Goal: Transaction & Acquisition: Purchase product/service

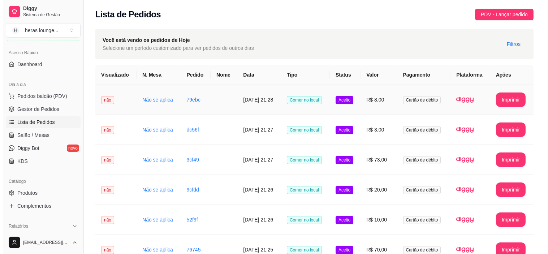
scroll to position [14, 0]
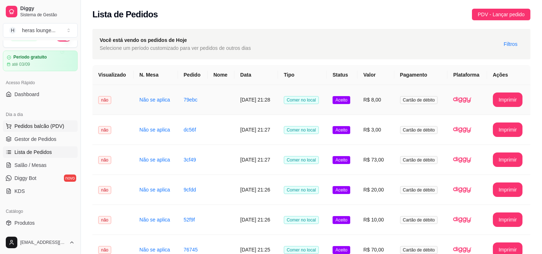
click at [40, 126] on span "Pedidos balcão (PDV)" at bounding box center [39, 125] width 50 height 7
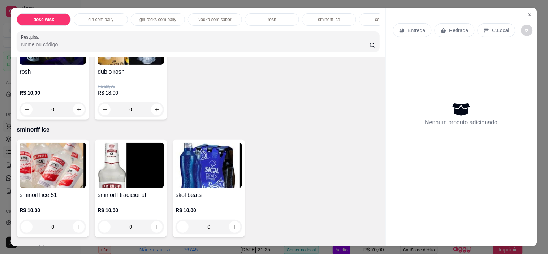
scroll to position [1456, 0]
click at [76, 113] on icon "increase-product-quantity" at bounding box center [78, 109] width 5 height 5
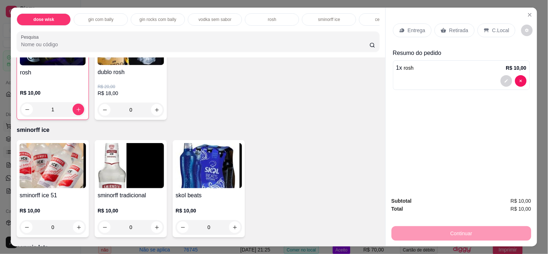
type input "1"
click at [496, 27] on p "C.Local" at bounding box center [500, 30] width 17 height 7
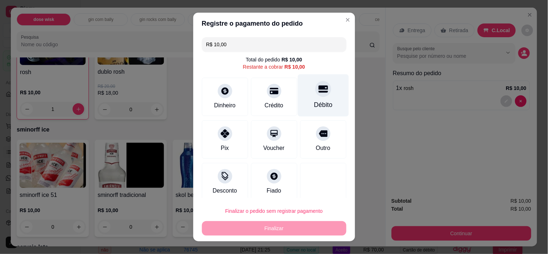
click at [321, 78] on div "Débito" at bounding box center [323, 95] width 51 height 42
type input "R$ 0,00"
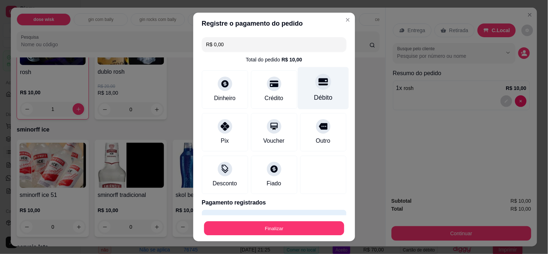
click at [308, 226] on button "Finalizar" at bounding box center [274, 228] width 140 height 14
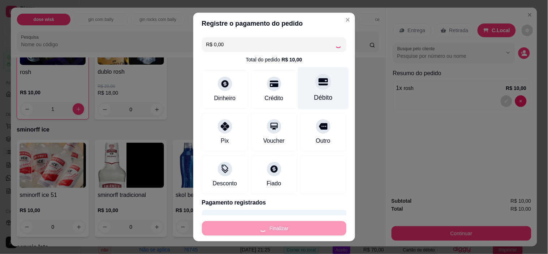
type input "0"
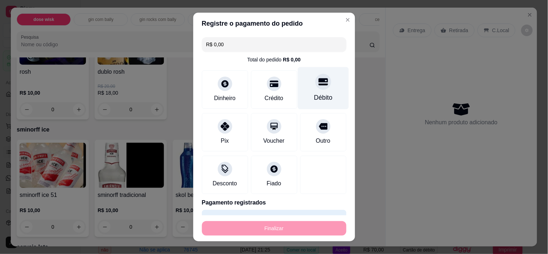
type input "-R$ 10,00"
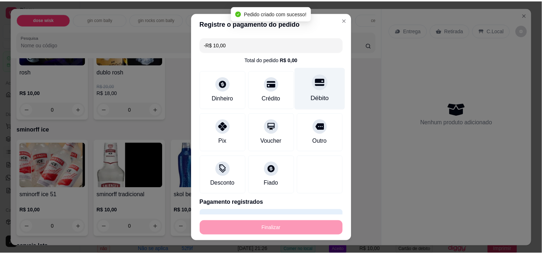
scroll to position [1456, 0]
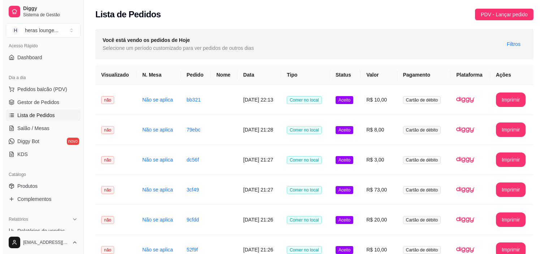
scroll to position [57, 0]
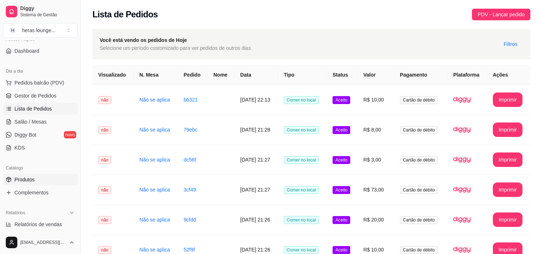
click at [34, 174] on link "Produtos" at bounding box center [40, 180] width 75 height 12
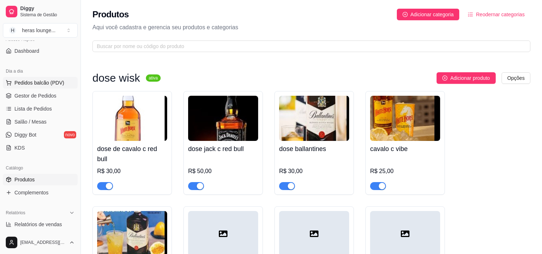
click at [38, 81] on span "Pedidos balcão (PDV)" at bounding box center [39, 82] width 50 height 7
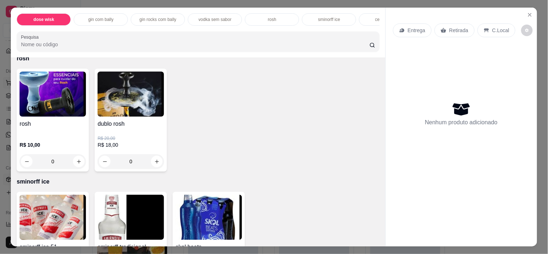
scroll to position [1408, 0]
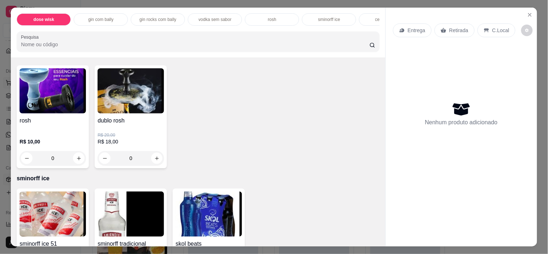
click at [155, 160] on icon "increase-product-quantity" at bounding box center [157, 158] width 4 height 4
type input "1"
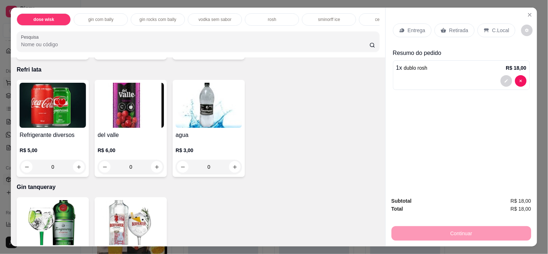
scroll to position [2600, 0]
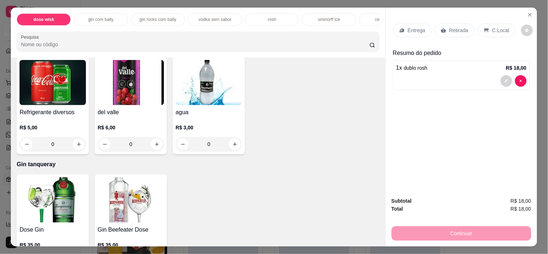
click at [78, 140] on button "increase-product-quantity" at bounding box center [79, 144] width 12 height 12
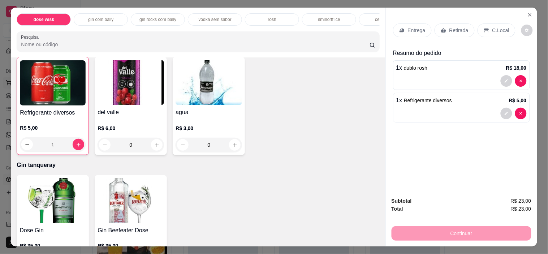
scroll to position [2600, 0]
click at [76, 142] on icon "increase-product-quantity" at bounding box center [78, 144] width 5 height 5
type input "2"
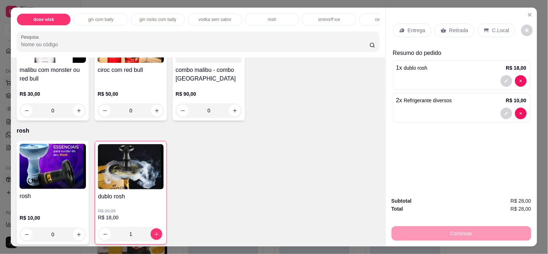
scroll to position [1364, 0]
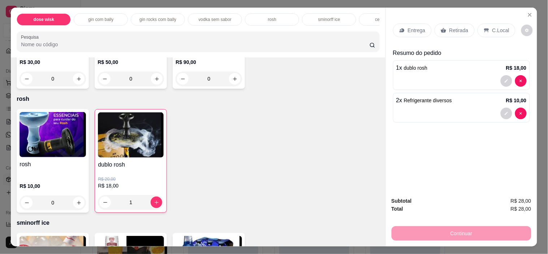
click at [154, 205] on icon "increase-product-quantity" at bounding box center [156, 202] width 5 height 5
type input "2"
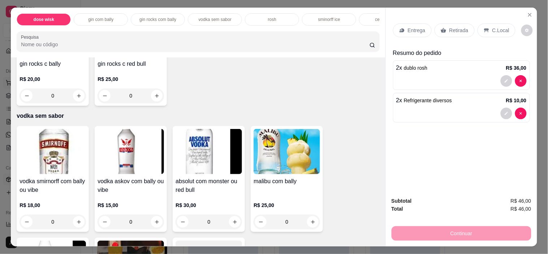
scroll to position [1143, 0]
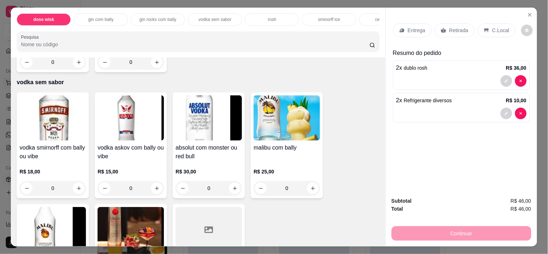
click at [233, 188] on button "increase-product-quantity" at bounding box center [235, 188] width 12 height 12
type input "1"
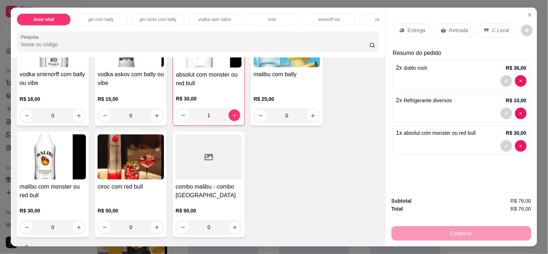
scroll to position [1219, 0]
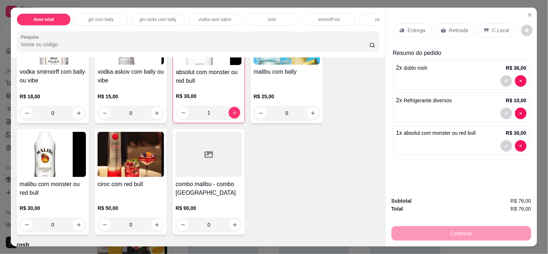
click at [459, 96] on div "2 x Refrigerante diversos R$ 10,00" at bounding box center [461, 100] width 130 height 9
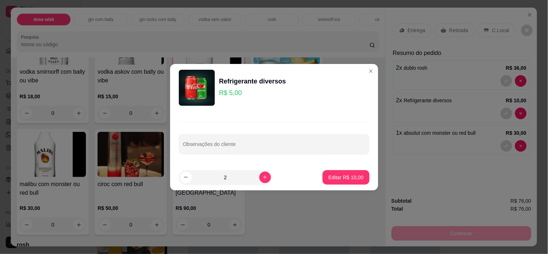
click at [365, 71] on div "vodka smirnorff com bally ou vibe R$ 18,00 0 vodka askov com bally ou vibe R$ 1…" at bounding box center [198, 126] width 363 height 218
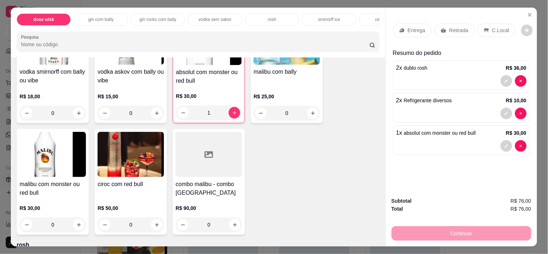
click at [492, 27] on p "C.Local" at bounding box center [500, 30] width 17 height 7
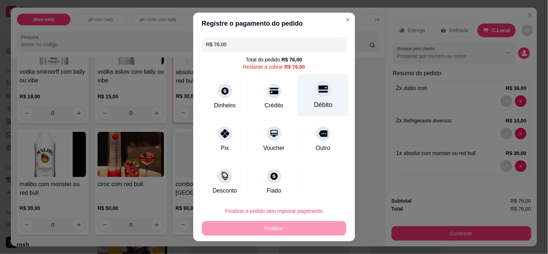
click at [316, 109] on div "Débito" at bounding box center [323, 104] width 18 height 9
type input "R$ 0,00"
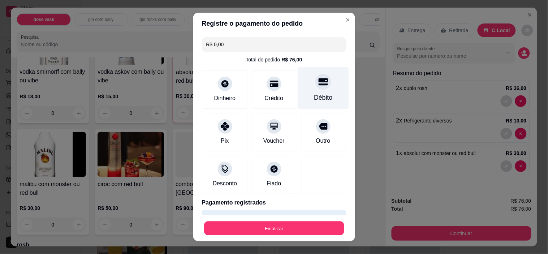
click at [298, 223] on button "Finalizar" at bounding box center [274, 228] width 140 height 14
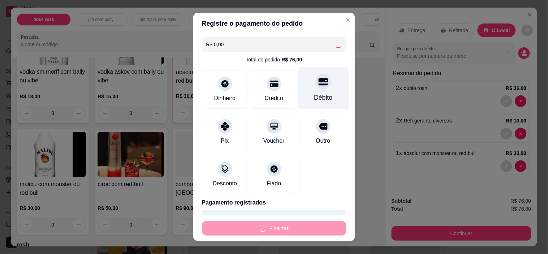
type input "0"
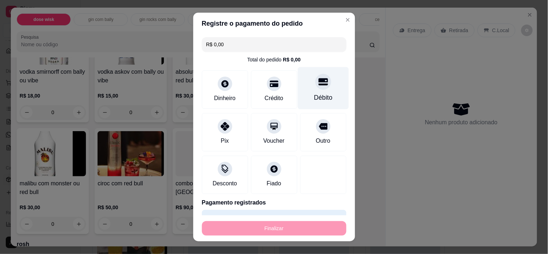
type input "-R$ 76,00"
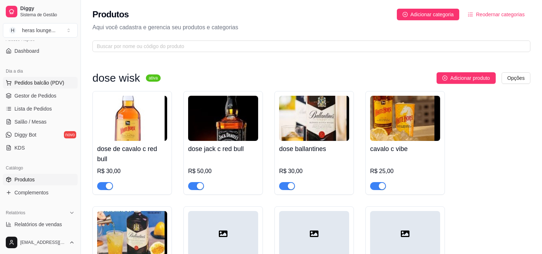
click at [31, 82] on span "Pedidos balcão (PDV)" at bounding box center [39, 82] width 50 height 7
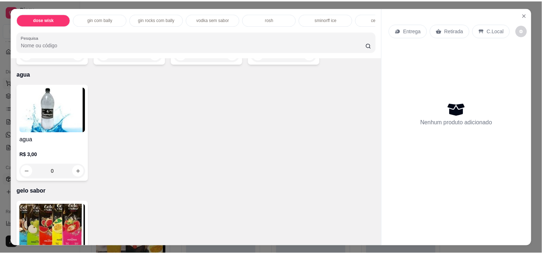
scroll to position [1874, 0]
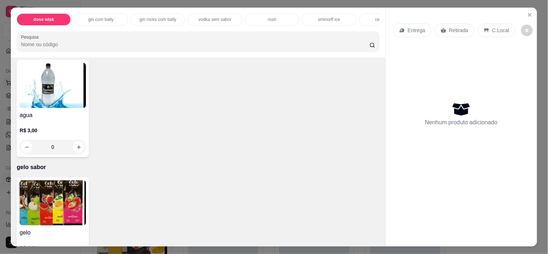
click at [75, 143] on div "0" at bounding box center [53, 147] width 64 height 14
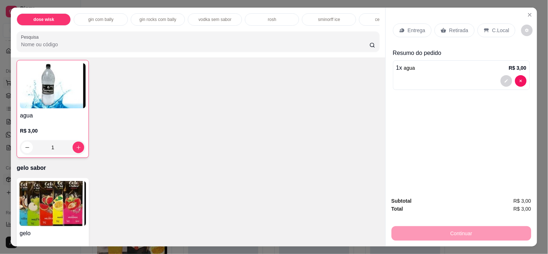
type input "1"
click at [492, 27] on p "C.Local" at bounding box center [500, 30] width 17 height 7
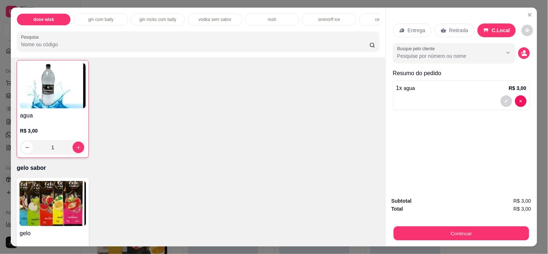
click at [490, 227] on button "Continuar" at bounding box center [460, 234] width 135 height 14
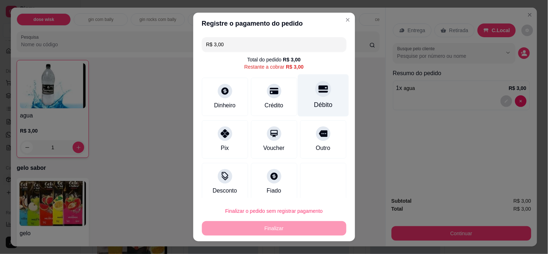
click at [315, 97] on div at bounding box center [323, 89] width 16 height 16
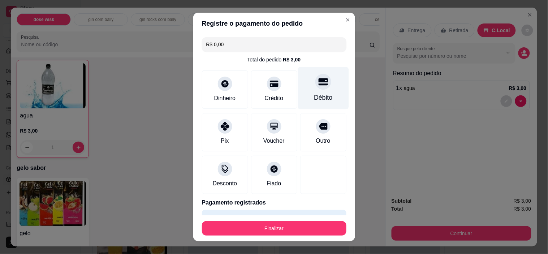
type input "R$ 0,00"
click at [286, 226] on button "Finalizar" at bounding box center [274, 228] width 140 height 14
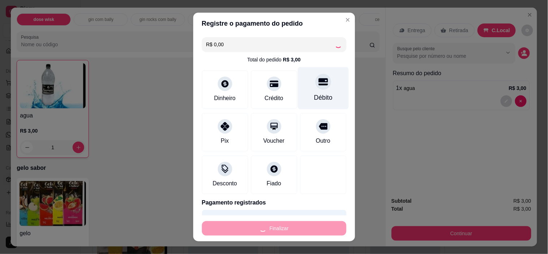
type input "0"
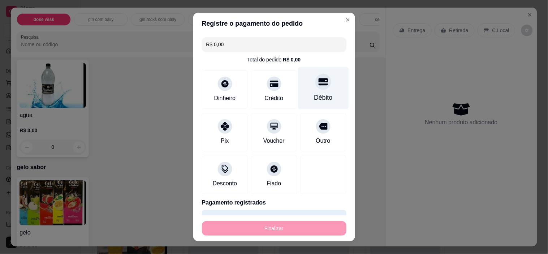
type input "-R$ 3,00"
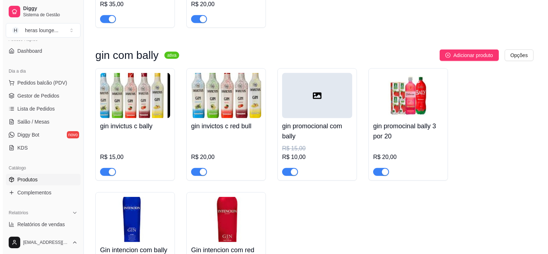
scroll to position [855, 0]
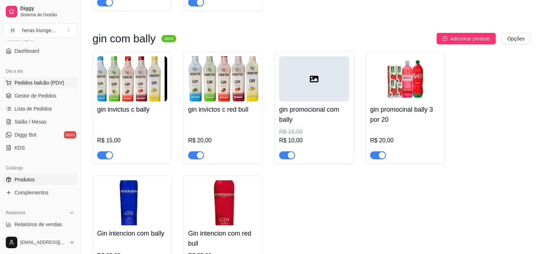
click at [41, 81] on span "Pedidos balcão (PDV)" at bounding box center [39, 82] width 50 height 7
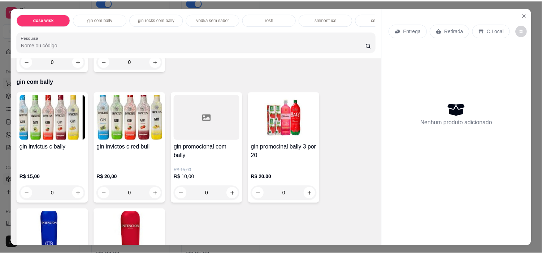
scroll to position [785, 0]
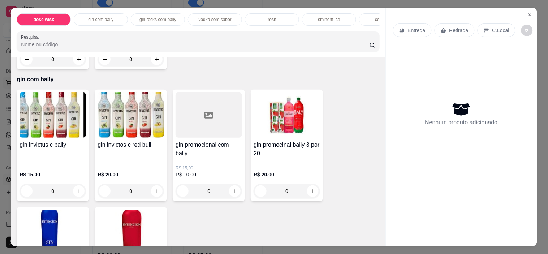
click at [310, 193] on icon "increase-product-quantity" at bounding box center [312, 191] width 5 height 5
type input "1"
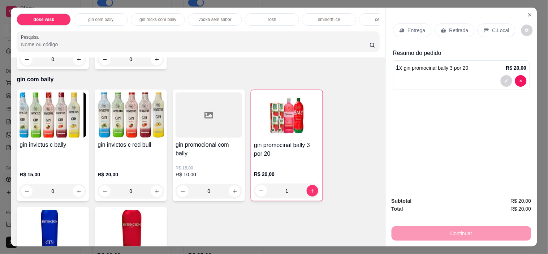
click at [495, 29] on p "C.Local" at bounding box center [500, 30] width 17 height 7
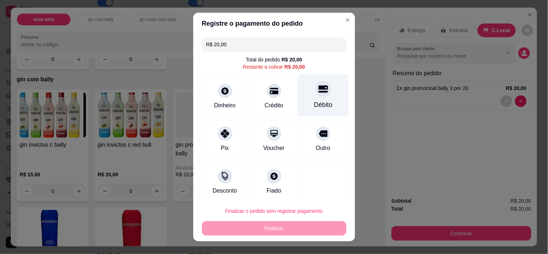
click at [319, 93] on div "Débito" at bounding box center [323, 95] width 51 height 42
type input "R$ 0,00"
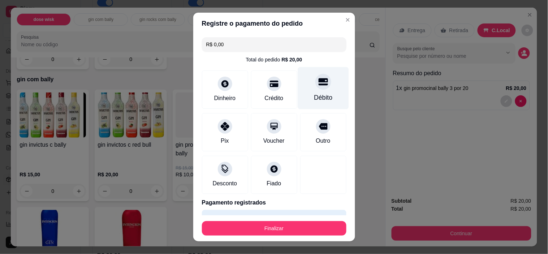
click at [294, 223] on button "Finalizar" at bounding box center [274, 228] width 145 height 14
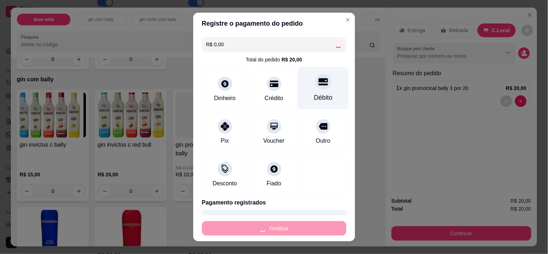
type input "0"
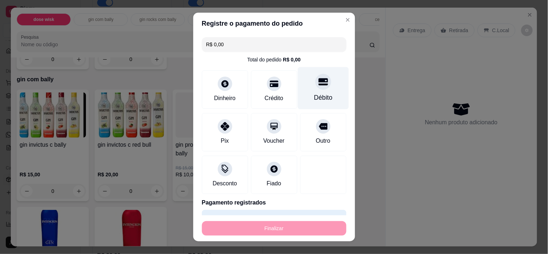
type input "-R$ 20,00"
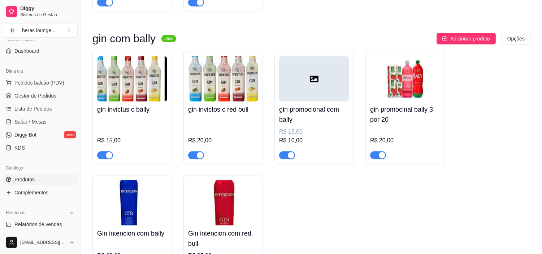
click at [492, 132] on div "gin invictus c bally R$ 15,00 gin invictos c red bull R$ 20,00 gin promocional …" at bounding box center [311, 166] width 438 height 228
click at [454, 118] on div "gin invictus c bally R$ 15,00 gin invictos c red bull R$ 20,00 gin promocional …" at bounding box center [311, 166] width 438 height 228
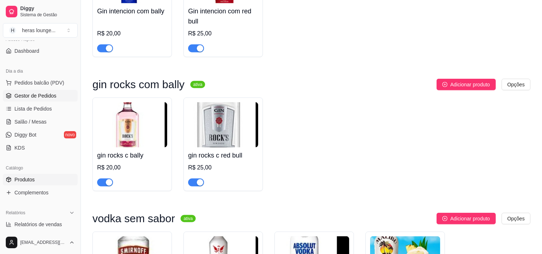
click at [53, 94] on span "Gestor de Pedidos" at bounding box center [35, 95] width 42 height 7
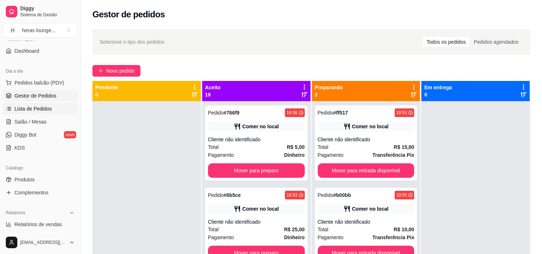
click at [61, 111] on link "Lista de Pedidos" at bounding box center [40, 109] width 75 height 12
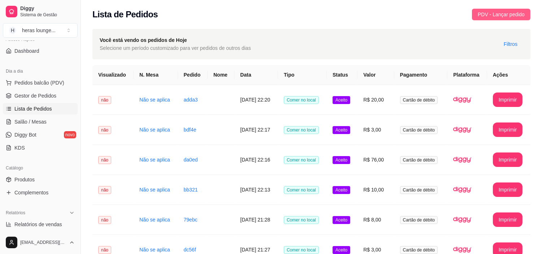
click at [507, 15] on span "PDV - Lançar pedido" at bounding box center [501, 14] width 47 height 8
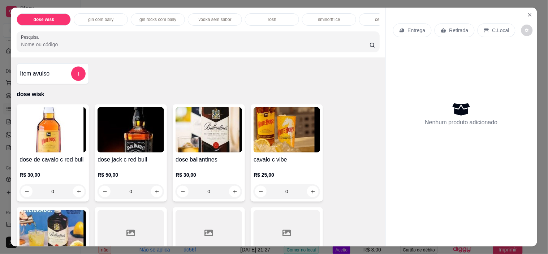
click at [229, 46] on input "Pesquisa" at bounding box center [195, 44] width 349 height 7
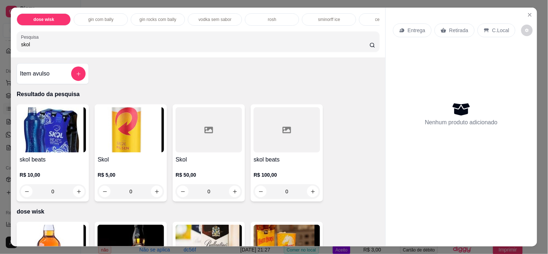
type input "skol"
click at [76, 193] on icon "increase-product-quantity" at bounding box center [78, 191] width 5 height 5
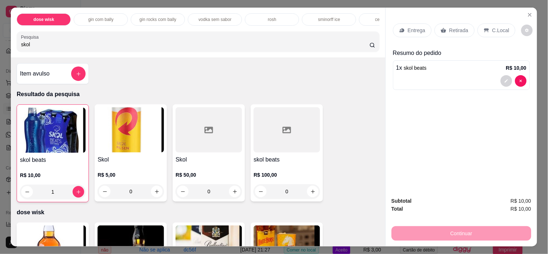
type input "1"
click at [309, 47] on input "skol" at bounding box center [195, 44] width 349 height 7
type input "s"
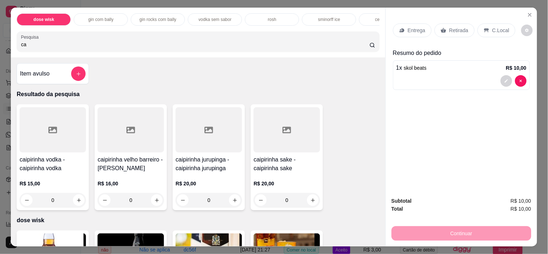
type input "c"
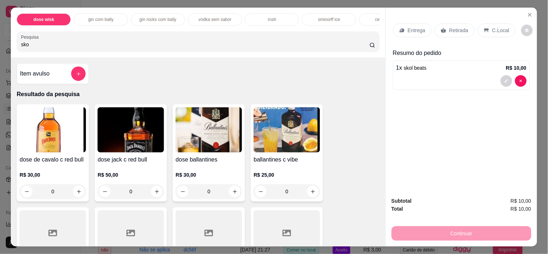
type input "skol"
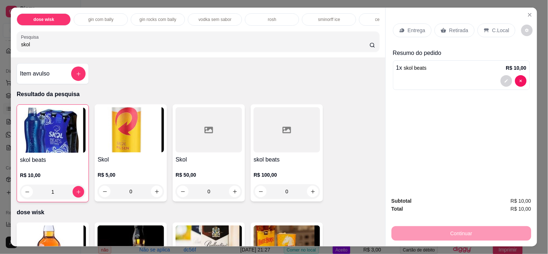
click at [77, 194] on icon "increase-product-quantity" at bounding box center [79, 192] width 4 height 4
type input "2"
click at [182, 48] on input "skol" at bounding box center [195, 44] width 349 height 7
type input "s"
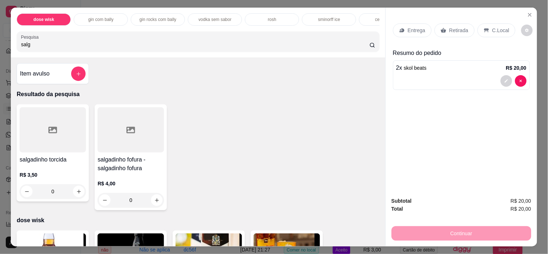
type input "salg"
click at [154, 201] on icon "increase-product-quantity" at bounding box center [156, 200] width 5 height 5
type input "1"
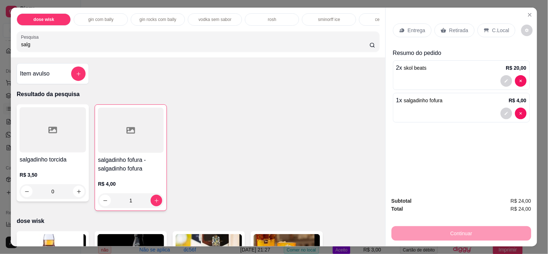
click at [492, 34] on div "C.Local" at bounding box center [497, 30] width 38 height 14
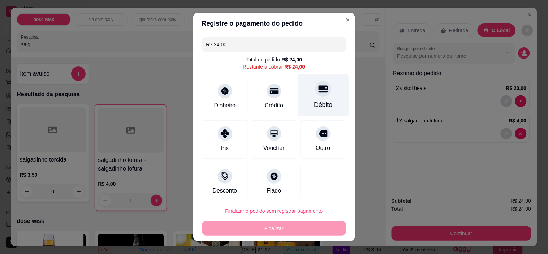
click at [320, 96] on div "Débito" at bounding box center [323, 95] width 51 height 42
type input "R$ 0,00"
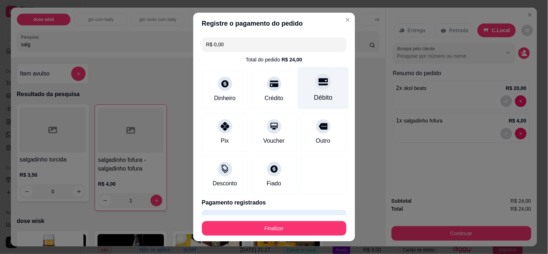
click at [288, 225] on button "Finalizar" at bounding box center [274, 228] width 145 height 14
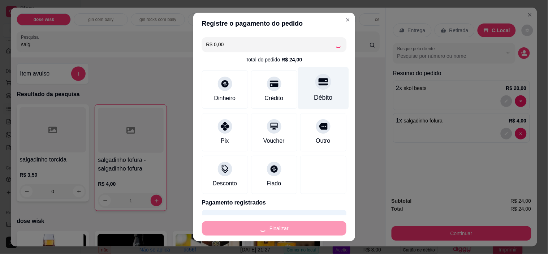
type input "0"
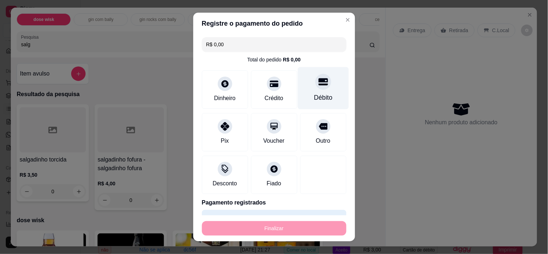
type input "-R$ 24,00"
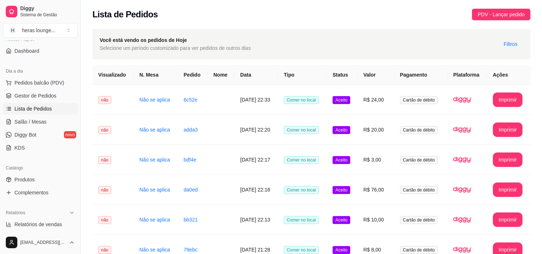
scroll to position [222, 0]
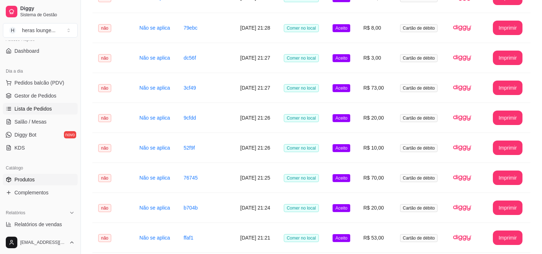
click at [29, 179] on span "Produtos" at bounding box center [24, 179] width 20 height 7
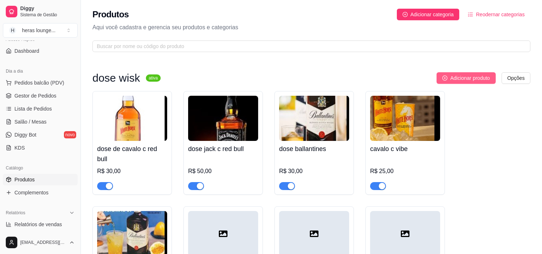
click at [469, 81] on span "Adicionar produto" at bounding box center [471, 78] width 40 height 8
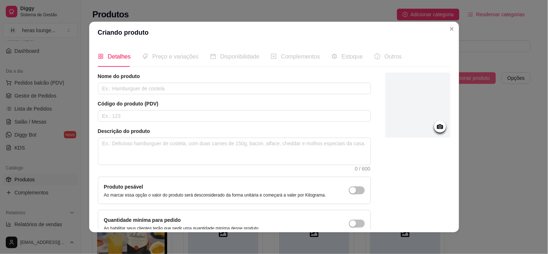
click at [450, 31] on icon "Close" at bounding box center [452, 29] width 6 height 6
click at [449, 29] on p "Aqui você cadastra e gerencia seu produtos e categorias" at bounding box center [311, 27] width 438 height 9
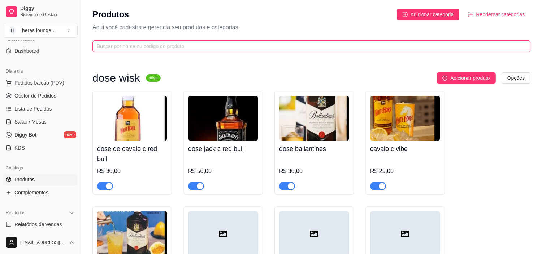
click at [264, 48] on input "text" at bounding box center [309, 46] width 424 height 8
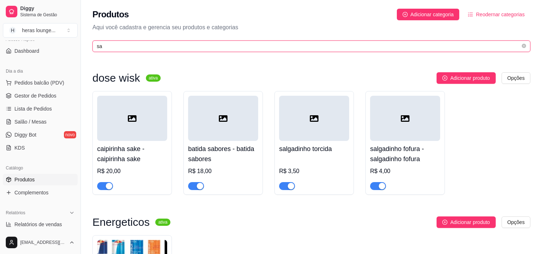
type input "s"
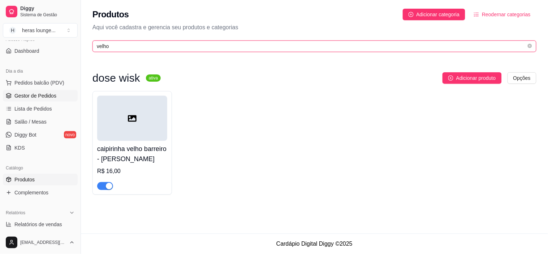
type input "velho"
click at [20, 98] on span "Gestor de Pedidos" at bounding box center [35, 95] width 42 height 7
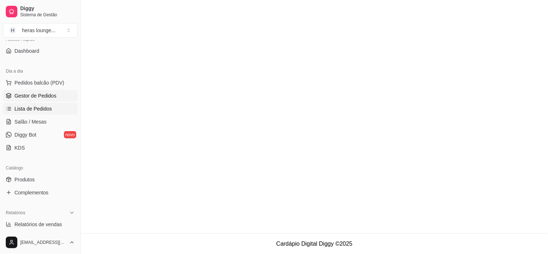
click at [16, 108] on span "Lista de Pedidos" at bounding box center [33, 108] width 38 height 7
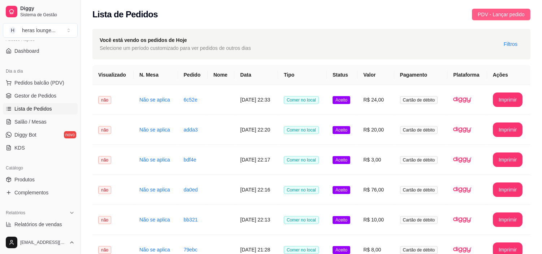
click at [479, 14] on span "PDV - Lançar pedido" at bounding box center [501, 14] width 47 height 8
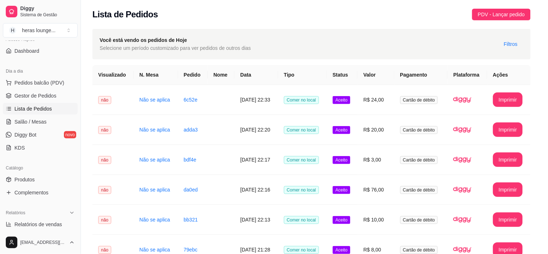
click at [485, 27] on icon at bounding box center [488, 30] width 6 height 6
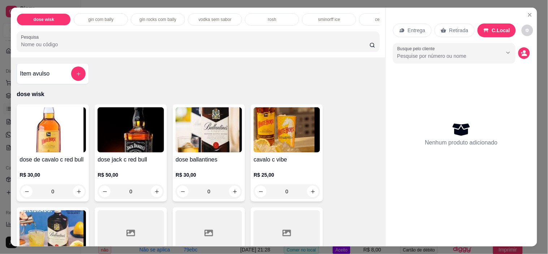
click at [280, 44] on input "Pesquisa" at bounding box center [195, 44] width 349 height 7
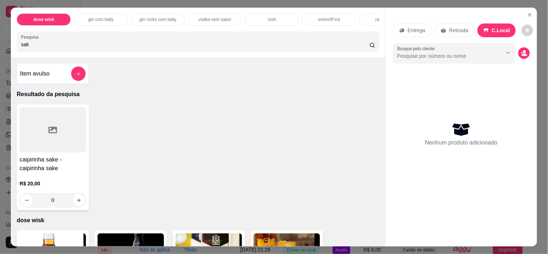
type input "sak"
click at [76, 202] on icon "increase-product-quantity" at bounding box center [78, 200] width 5 height 5
type input "1"
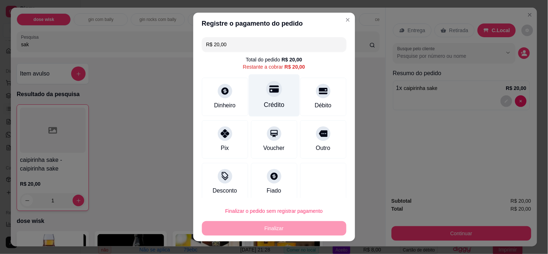
click at [275, 99] on div "Crédito" at bounding box center [274, 95] width 51 height 42
type input "R$ 0,00"
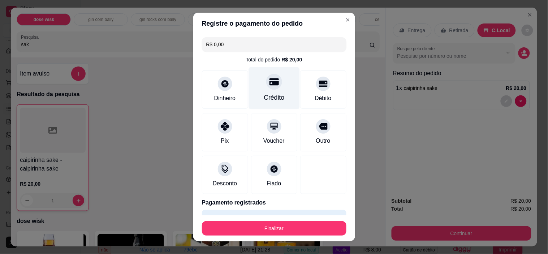
click at [288, 223] on button "Finalizar" at bounding box center [274, 228] width 145 height 14
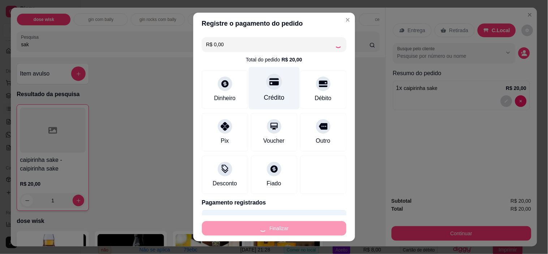
type input "0"
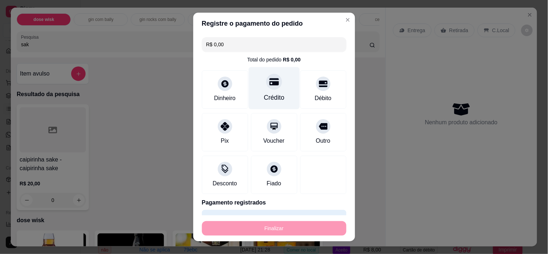
type input "-R$ 20,00"
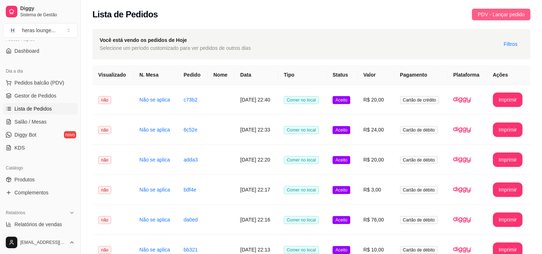
click at [493, 16] on span "PDV - Lançar pedido" at bounding box center [501, 14] width 47 height 8
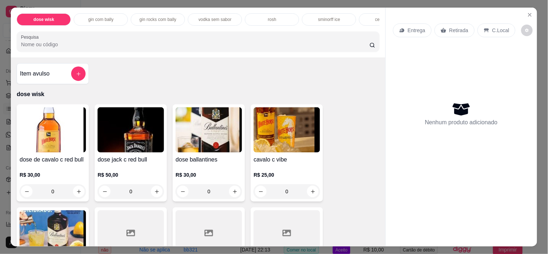
click at [322, 48] on input "Pesquisa" at bounding box center [195, 44] width 349 height 7
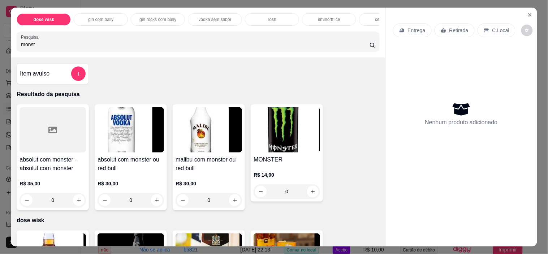
type input "monst"
click at [310, 194] on icon "increase-product-quantity" at bounding box center [312, 191] width 5 height 5
type input "1"
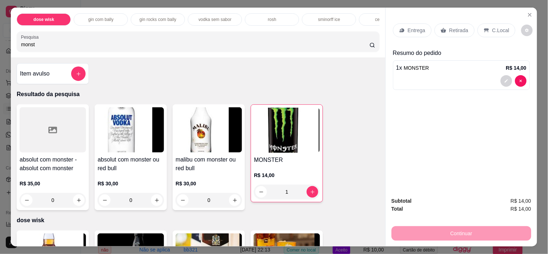
click at [499, 33] on div "C.Local" at bounding box center [497, 30] width 38 height 14
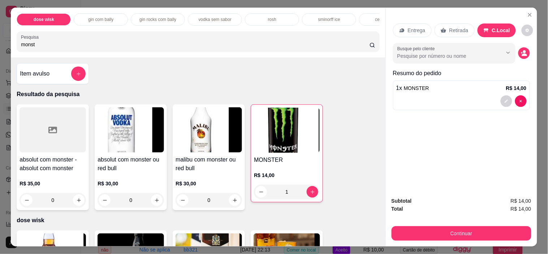
click at [302, 47] on input "monst" at bounding box center [195, 44] width 349 height 7
type input "m"
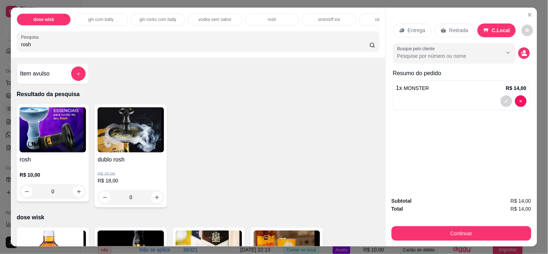
type input "rosh"
click at [77, 193] on icon "increase-product-quantity" at bounding box center [78, 191] width 5 height 5
type input "1"
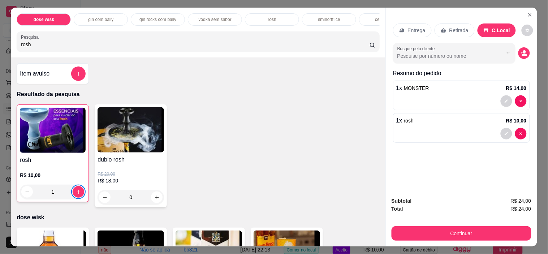
click at [285, 48] on input "rosh" at bounding box center [195, 44] width 349 height 7
type input "r"
type input "batid"
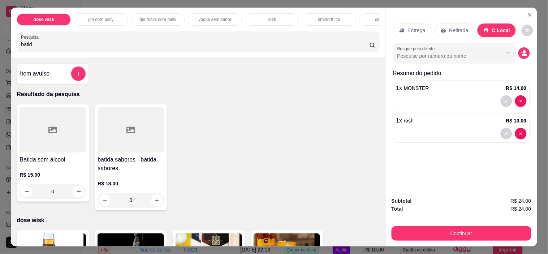
click at [529, 13] on icon "Close" at bounding box center [530, 14] width 3 height 3
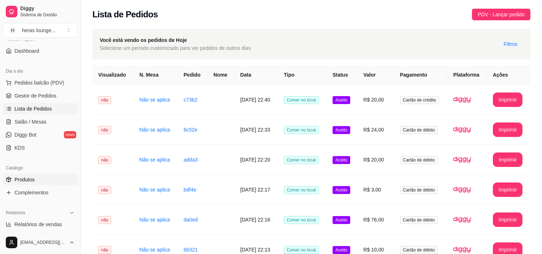
click at [37, 176] on link "Produtos" at bounding box center [40, 180] width 75 height 12
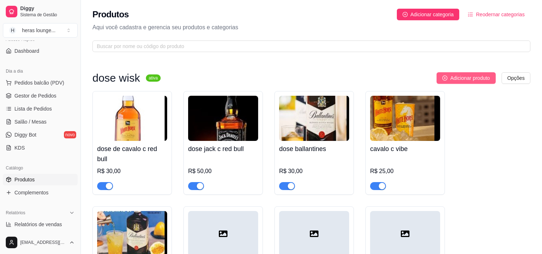
click at [462, 78] on span "Adicionar produto" at bounding box center [471, 78] width 40 height 8
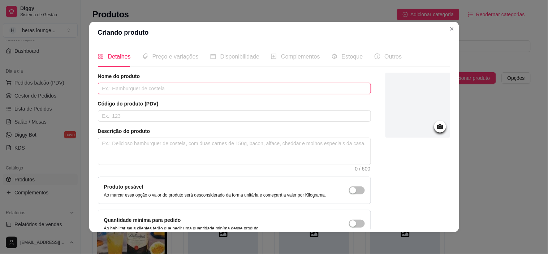
click at [219, 89] on input "text" at bounding box center [234, 89] width 273 height 12
type input "2 batida promocao"
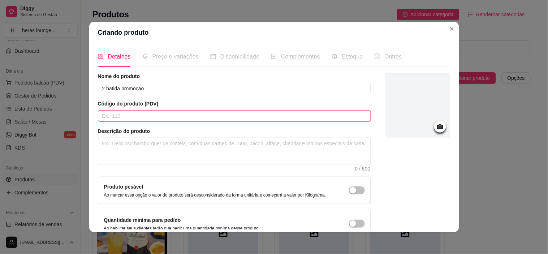
click at [190, 117] on input "text" at bounding box center [234, 116] width 273 height 12
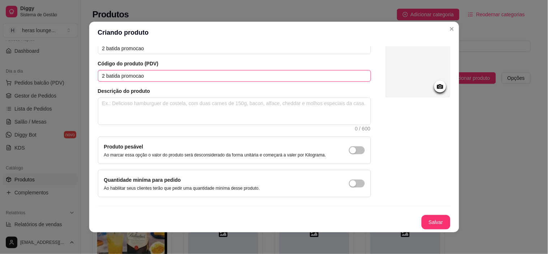
type input "2 batida promocao"
click at [426, 225] on button "Salvar" at bounding box center [436, 222] width 29 height 14
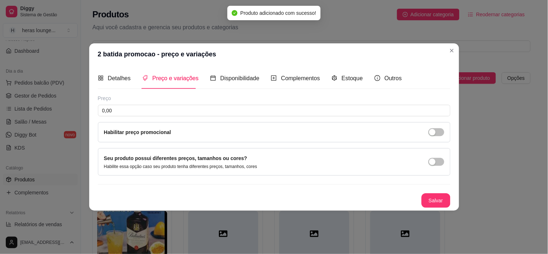
scroll to position [0, 0]
click at [232, 109] on input "0,00" at bounding box center [274, 111] width 353 height 12
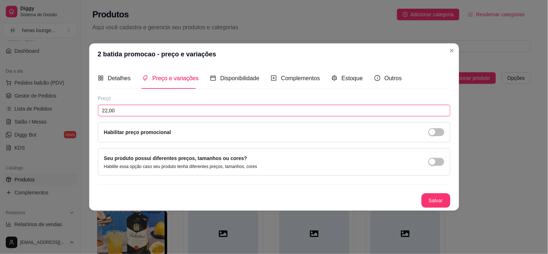
type input "22,00"
click at [431, 194] on button "Salvar" at bounding box center [436, 200] width 29 height 14
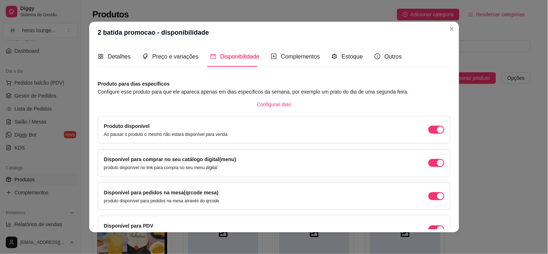
click at [449, 28] on p "Aqui você cadastra e gerencia seu produtos e categorias" at bounding box center [311, 27] width 438 height 9
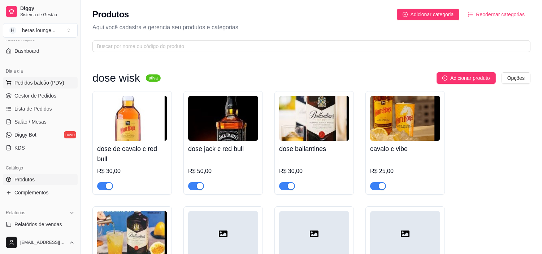
click at [34, 80] on span "Pedidos balcão (PDV)" at bounding box center [39, 82] width 50 height 7
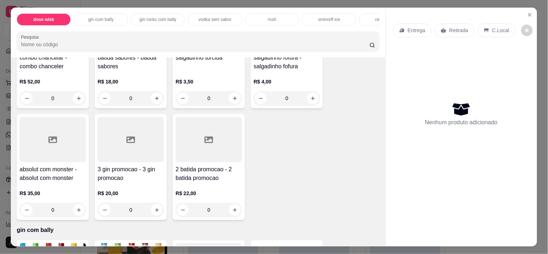
scroll to position [658, 0]
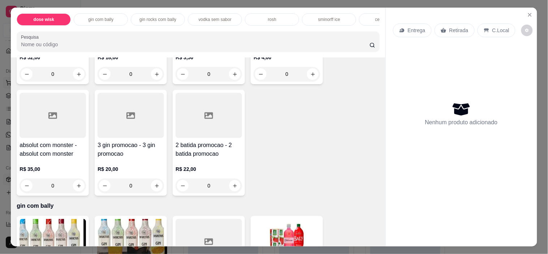
click at [232, 188] on icon "increase-product-quantity" at bounding box center [234, 185] width 5 height 5
type input "1"
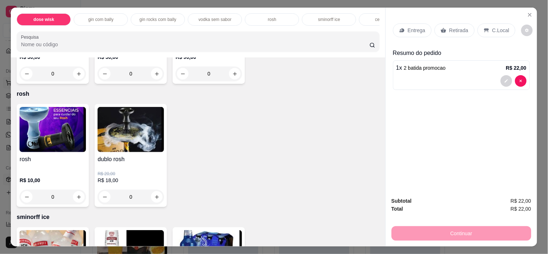
scroll to position [1413, 0]
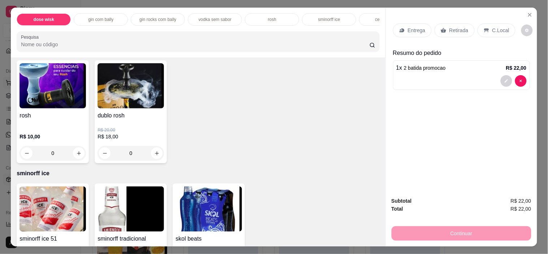
click at [76, 156] on icon "increase-product-quantity" at bounding box center [78, 153] width 5 height 5
type input "1"
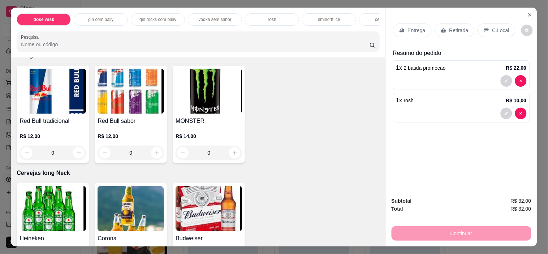
scroll to position [2373, 0]
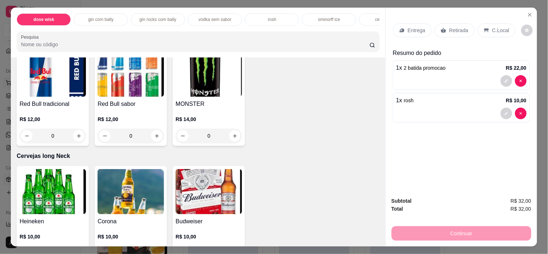
click at [232, 133] on icon "increase-product-quantity" at bounding box center [234, 135] width 5 height 5
type input "1"
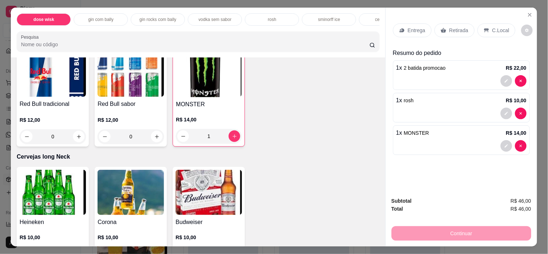
click at [498, 28] on p "C.Local" at bounding box center [500, 30] width 17 height 7
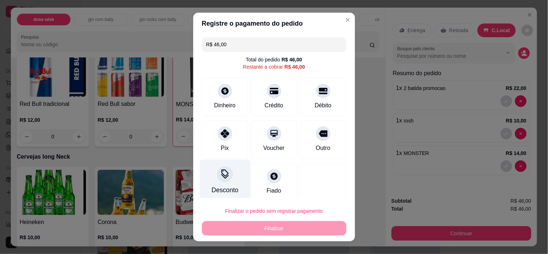
click at [221, 179] on icon at bounding box center [224, 176] width 7 height 5
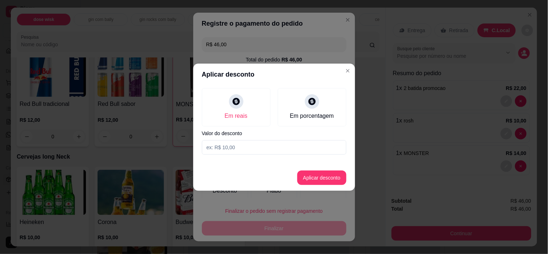
click at [246, 147] on input at bounding box center [274, 147] width 145 height 14
type input "3,00"
click at [323, 179] on button "Aplicar desconto" at bounding box center [321, 178] width 49 height 14
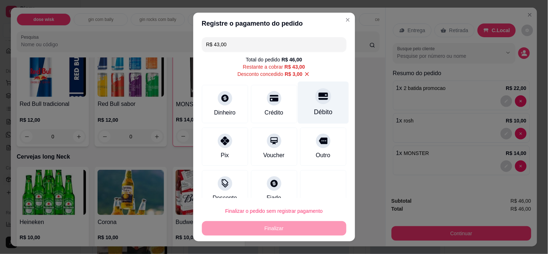
click at [316, 109] on div "Débito" at bounding box center [323, 111] width 18 height 9
type input "R$ 0,00"
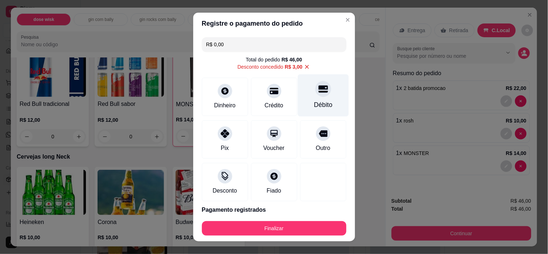
click at [297, 221] on div "Finalizar" at bounding box center [274, 228] width 145 height 14
click at [309, 232] on button "Finalizar" at bounding box center [274, 228] width 145 height 14
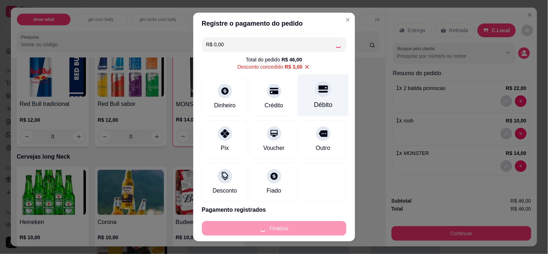
type input "0"
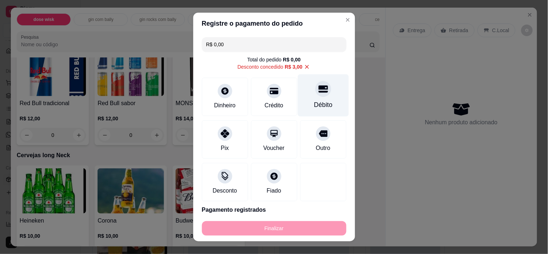
type input "-R$ 46,00"
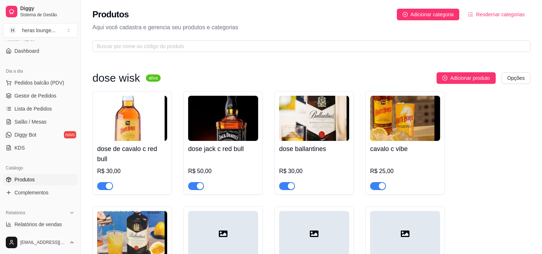
click at [34, 85] on span "Pedidos balcão (PDV)" at bounding box center [39, 82] width 50 height 7
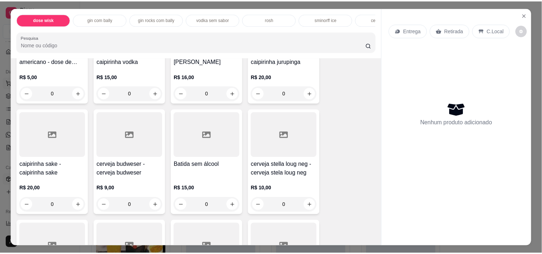
scroll to position [450, 0]
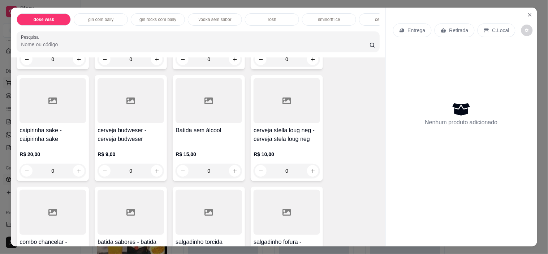
click at [77, 173] on icon "increase-product-quantity" at bounding box center [79, 171] width 4 height 4
type input "1"
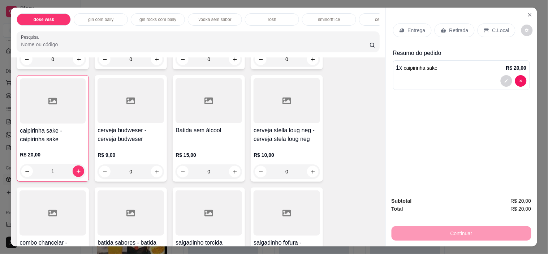
click at [496, 27] on p "C.Local" at bounding box center [500, 30] width 17 height 7
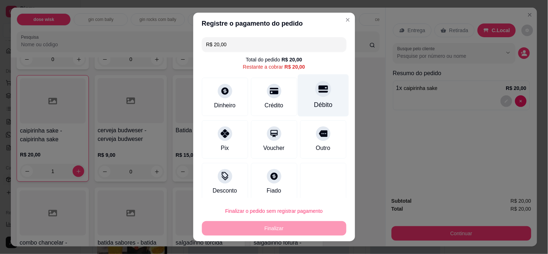
click at [311, 99] on div "Débito" at bounding box center [323, 95] width 51 height 42
type input "R$ 0,00"
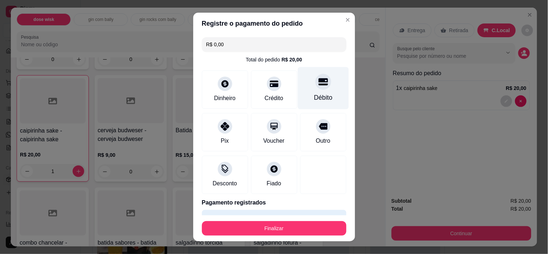
click at [307, 231] on button "Finalizar" at bounding box center [274, 228] width 145 height 14
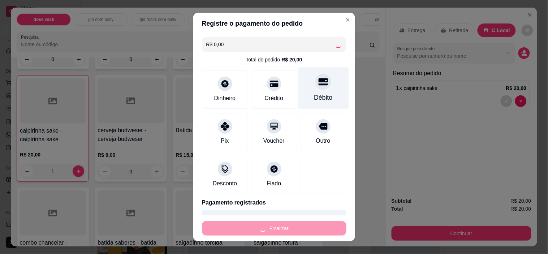
type input "0"
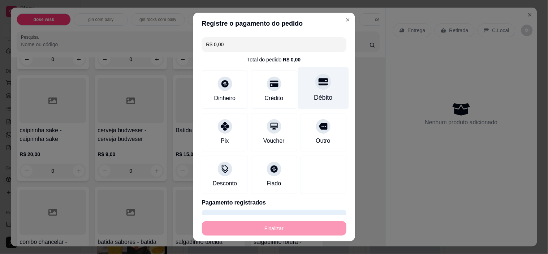
type input "-R$ 20,00"
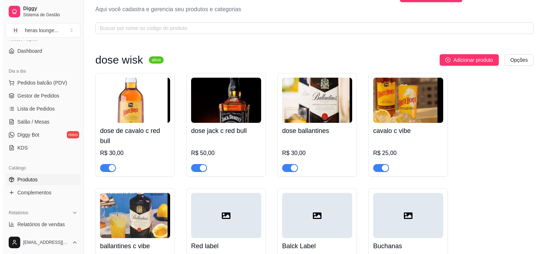
scroll to position [22, 0]
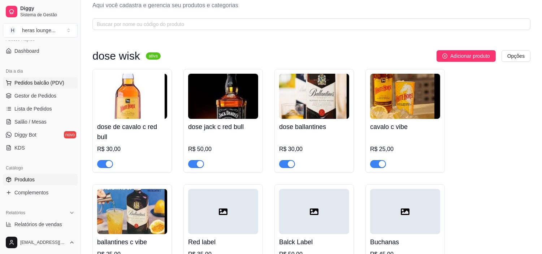
click at [44, 84] on span "Pedidos balcão (PDV)" at bounding box center [39, 82] width 50 height 7
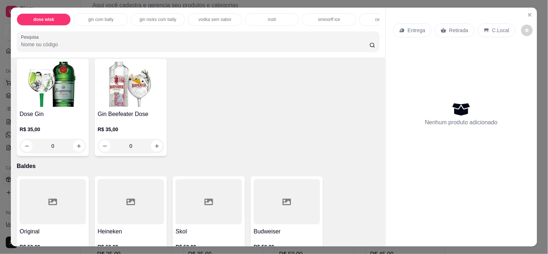
scroll to position [2677, 0]
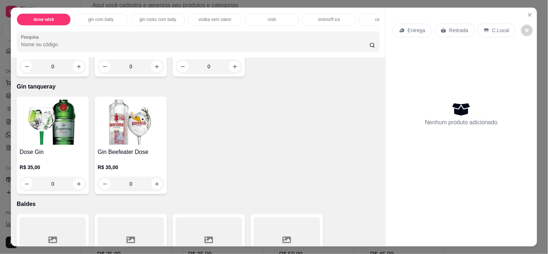
click at [157, 178] on button "increase-product-quantity" at bounding box center [156, 183] width 11 height 11
click at [154, 183] on button "increase-product-quantity" at bounding box center [157, 184] width 12 height 12
click at [154, 181] on icon "increase-product-quantity" at bounding box center [156, 183] width 5 height 5
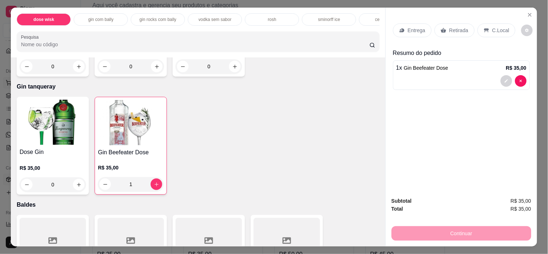
type input "1"
click at [498, 28] on p "C.Local" at bounding box center [500, 30] width 17 height 7
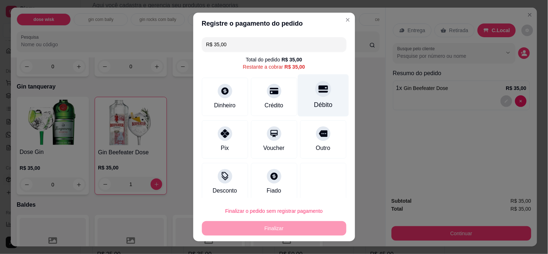
click at [318, 92] on icon at bounding box center [322, 88] width 9 height 9
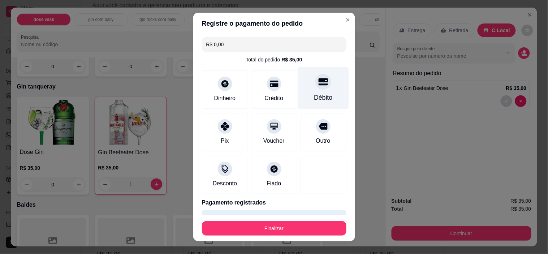
type input "R$ 0,00"
click at [288, 225] on button "Finalizar" at bounding box center [274, 228] width 145 height 14
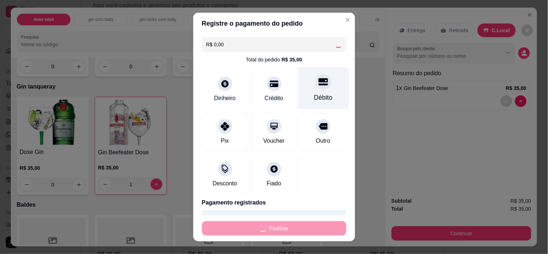
type input "0"
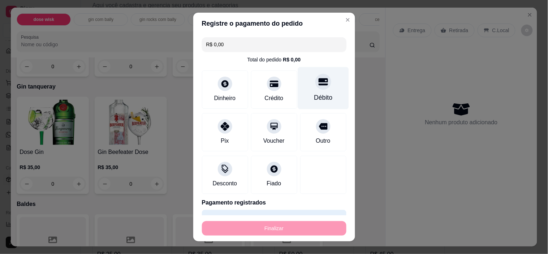
type input "-R$ 35,00"
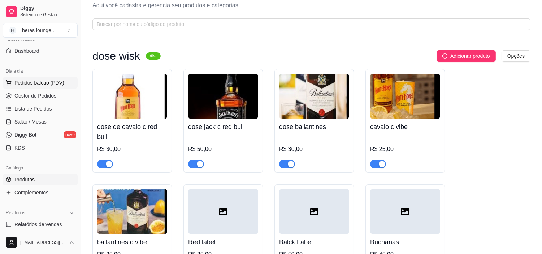
click at [34, 79] on span "Pedidos balcão (PDV)" at bounding box center [39, 82] width 50 height 7
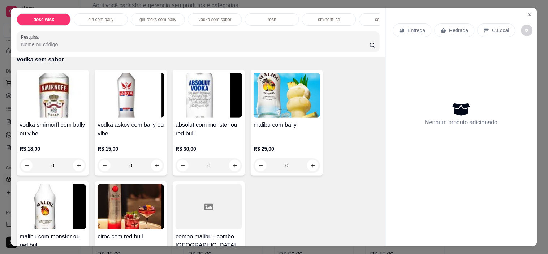
scroll to position [1169, 0]
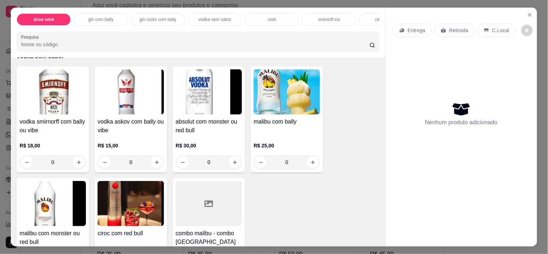
click at [226, 160] on input "0" at bounding box center [209, 162] width 40 height 14
click at [232, 165] on icon "increase-product-quantity" at bounding box center [234, 162] width 5 height 5
type input "1"
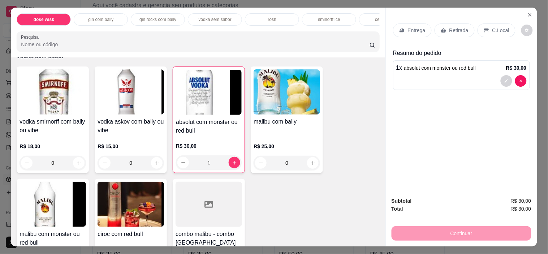
click at [501, 28] on p "C.Local" at bounding box center [500, 30] width 17 height 7
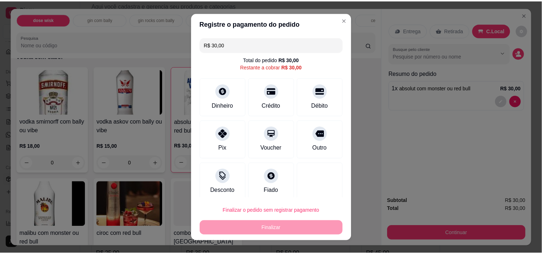
scroll to position [6, 0]
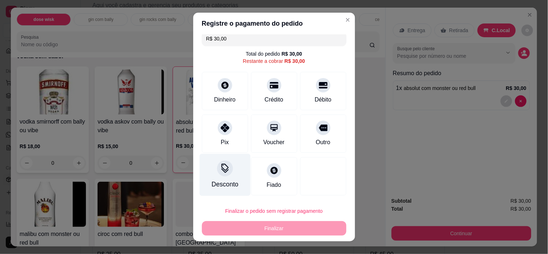
click at [212, 176] on div "Desconto" at bounding box center [224, 175] width 51 height 42
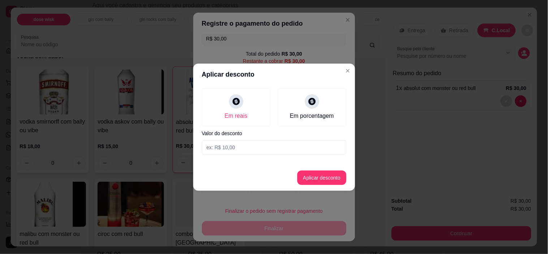
click at [262, 149] on input at bounding box center [274, 147] width 145 height 14
type input "10,00"
click at [325, 184] on button "Aplicar desconto" at bounding box center [321, 178] width 47 height 14
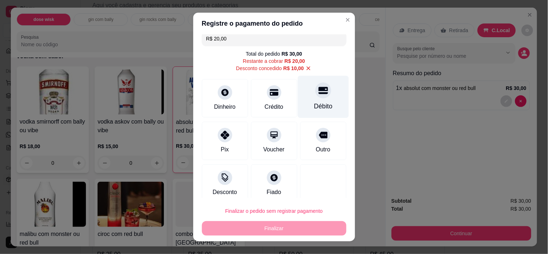
click at [314, 109] on div "Débito" at bounding box center [323, 106] width 18 height 9
type input "R$ 0,00"
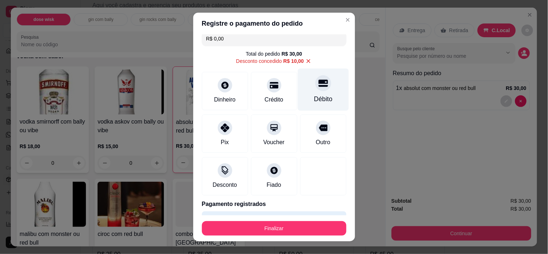
click at [275, 225] on button "Finalizar" at bounding box center [274, 228] width 145 height 14
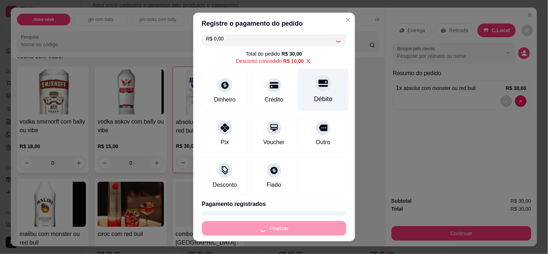
type input "0"
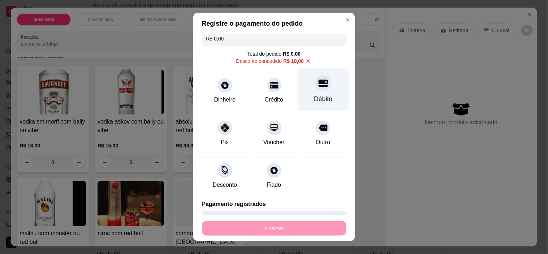
type input "-R$ 30,00"
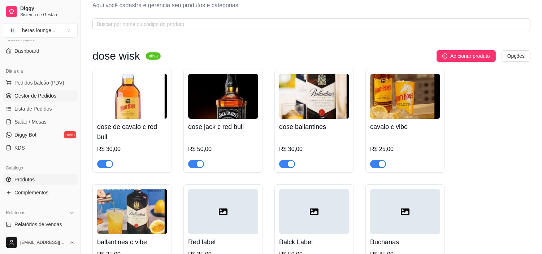
click at [41, 99] on span "Gestor de Pedidos" at bounding box center [35, 95] width 42 height 7
click at [41, 94] on span "Gestor de Pedidos" at bounding box center [35, 95] width 42 height 7
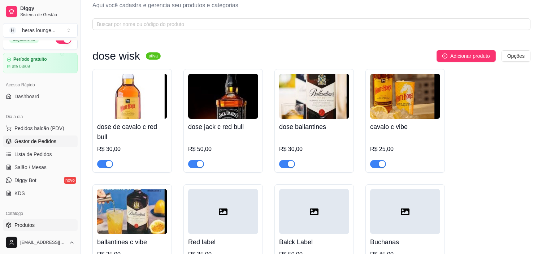
scroll to position [11, 0]
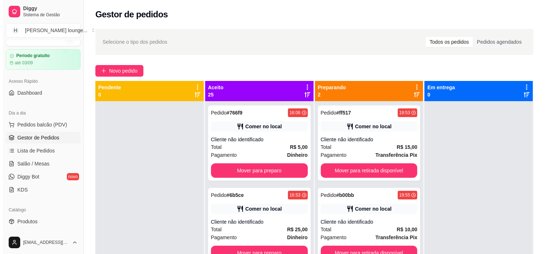
scroll to position [21, 0]
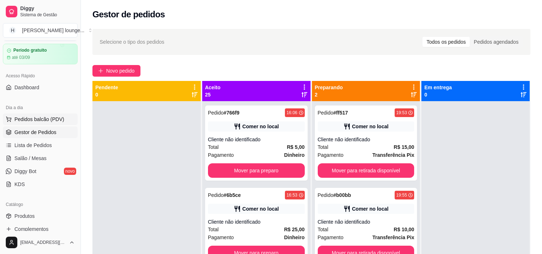
click at [46, 118] on span "Pedidos balcão (PDV)" at bounding box center [39, 119] width 50 height 7
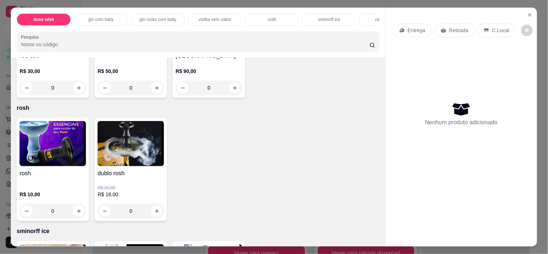
scroll to position [1355, 0]
click at [154, 214] on icon "increase-product-quantity" at bounding box center [156, 210] width 5 height 5
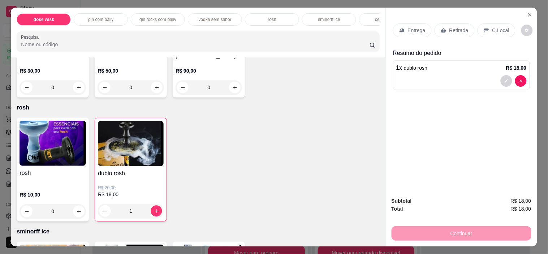
click at [155, 213] on icon "increase-product-quantity" at bounding box center [157, 211] width 4 height 4
type input "2"
click at [500, 28] on p "C.Local" at bounding box center [500, 30] width 17 height 7
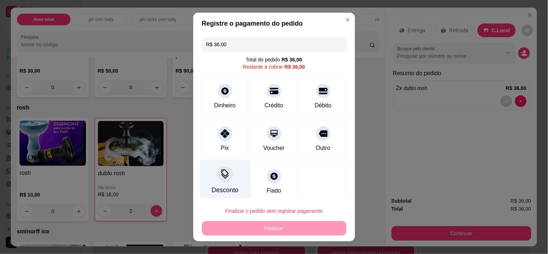
click at [227, 184] on div "Desconto" at bounding box center [224, 181] width 51 height 42
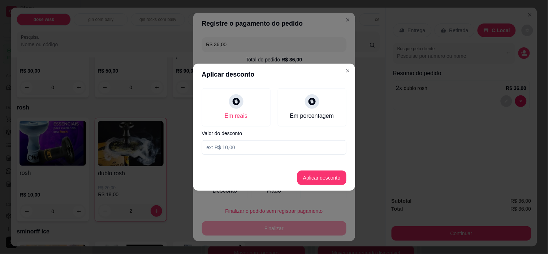
click at [252, 143] on input at bounding box center [274, 147] width 145 height 14
type input "3,00"
click at [322, 174] on button "Aplicar desconto" at bounding box center [321, 178] width 47 height 14
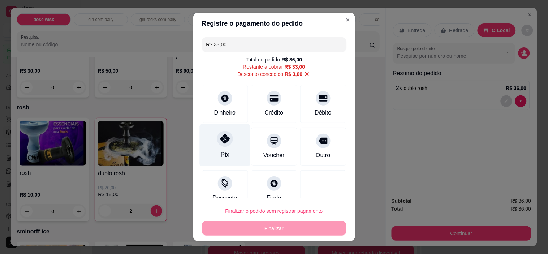
click at [219, 147] on div at bounding box center [225, 139] width 16 height 16
type input "R$ 0,00"
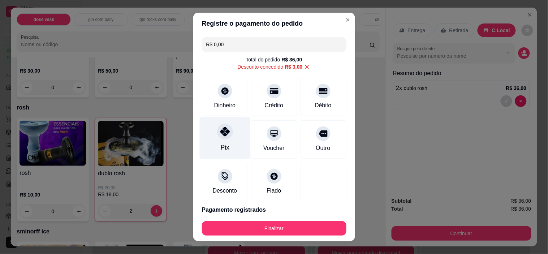
click at [268, 223] on button "Finalizar" at bounding box center [274, 228] width 145 height 14
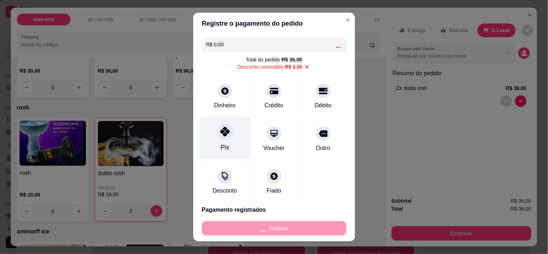
type input "0"
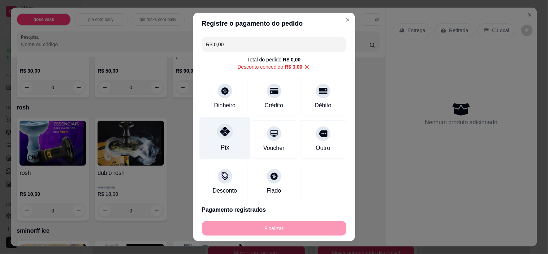
type input "-R$ 36,00"
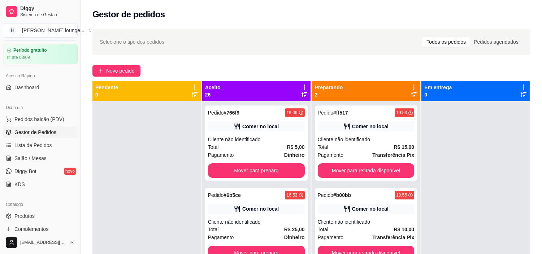
click at [262, 177] on button "Mover para preparo" at bounding box center [256, 170] width 97 height 14
click at [282, 165] on button "Mover para preparo" at bounding box center [256, 170] width 97 height 14
click at [268, 169] on button "Mover para preparo" at bounding box center [256, 170] width 97 height 14
click at [265, 170] on button "Mover para preparo" at bounding box center [257, 171] width 94 height 14
click at [265, 172] on button "Mover para preparo" at bounding box center [256, 170] width 97 height 14
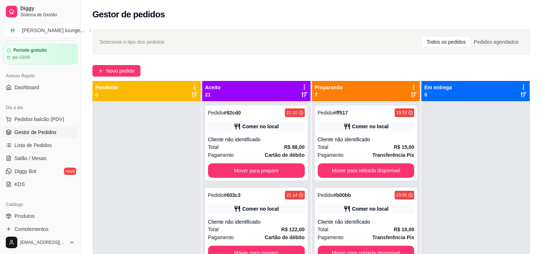
click at [262, 165] on button "Mover para preparo" at bounding box center [256, 170] width 97 height 14
click at [262, 176] on button "Mover para preparo" at bounding box center [256, 170] width 97 height 14
click at [268, 175] on button "Mover para preparo" at bounding box center [257, 171] width 94 height 14
click at [274, 171] on button "Mover para preparo" at bounding box center [256, 170] width 97 height 14
click at [275, 167] on button "Mover para preparo" at bounding box center [256, 170] width 97 height 14
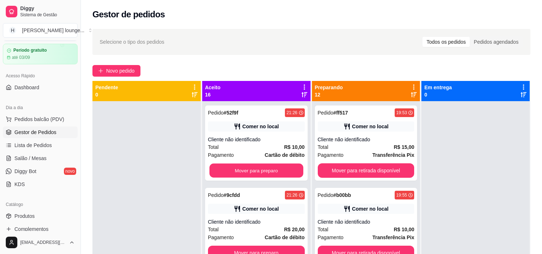
click at [263, 175] on button "Mover para preparo" at bounding box center [257, 171] width 94 height 14
click at [269, 173] on button "Mover para preparo" at bounding box center [256, 170] width 97 height 14
click at [276, 171] on button "Mover para preparo" at bounding box center [256, 170] width 97 height 14
click at [272, 170] on button "Mover para preparo" at bounding box center [257, 171] width 94 height 14
click at [274, 172] on button "Mover para preparo" at bounding box center [256, 170] width 97 height 14
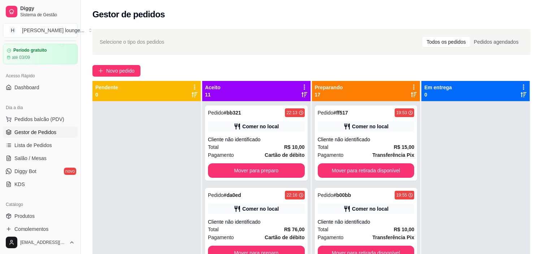
click at [275, 170] on button "Mover para preparo" at bounding box center [256, 170] width 97 height 14
click at [42, 122] on span "Pedidos balcão (PDV)" at bounding box center [39, 119] width 50 height 7
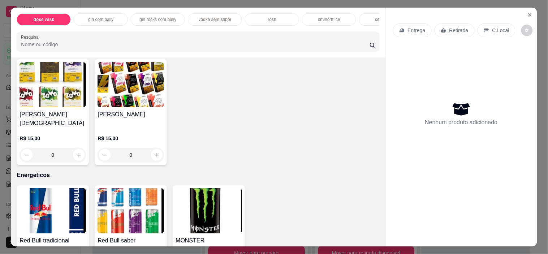
scroll to position [2237, 0]
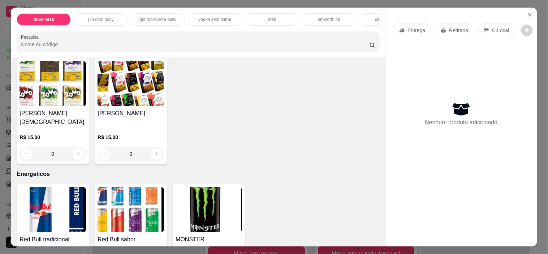
click at [155, 152] on icon "increase-product-quantity" at bounding box center [157, 154] width 4 height 4
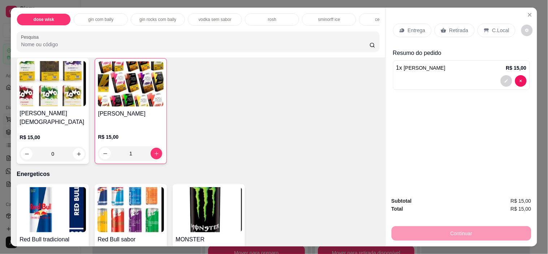
click at [155, 152] on icon "increase-product-quantity" at bounding box center [157, 154] width 4 height 4
type input "2"
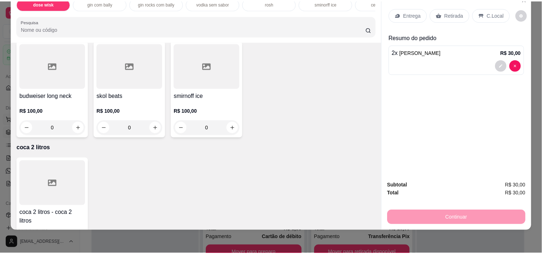
scroll to position [0, 0]
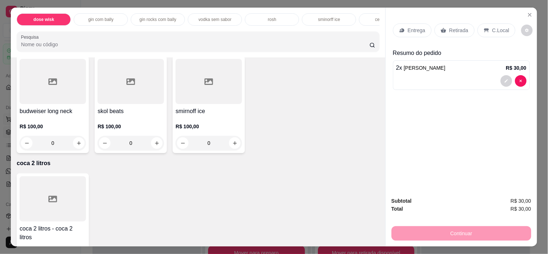
click at [527, 12] on icon "Close" at bounding box center [530, 15] width 6 height 6
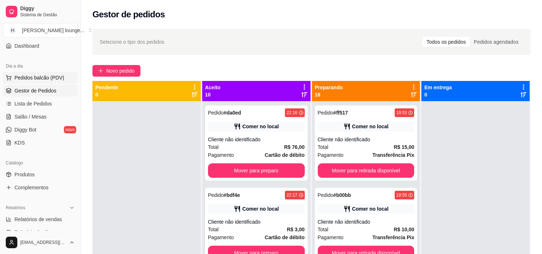
scroll to position [69, 0]
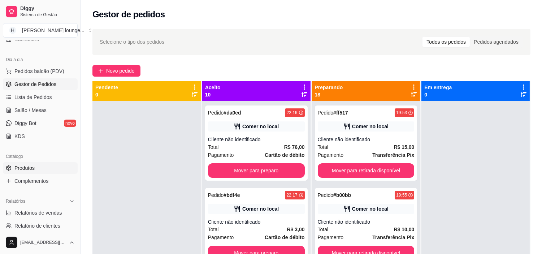
click at [44, 167] on link "Produtos" at bounding box center [40, 168] width 75 height 12
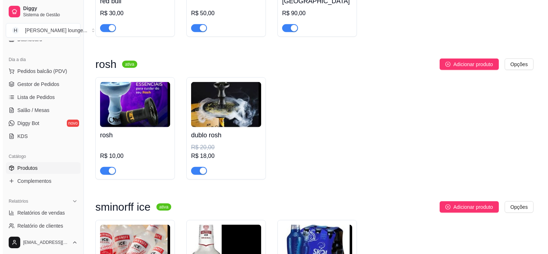
scroll to position [1486, 0]
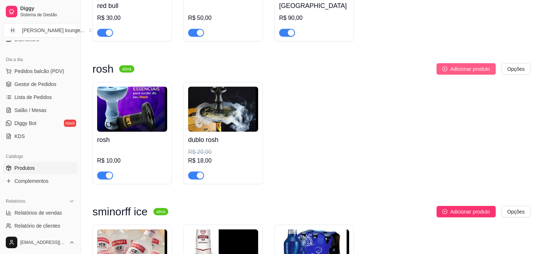
click at [455, 73] on span "Adicionar produto" at bounding box center [471, 69] width 40 height 8
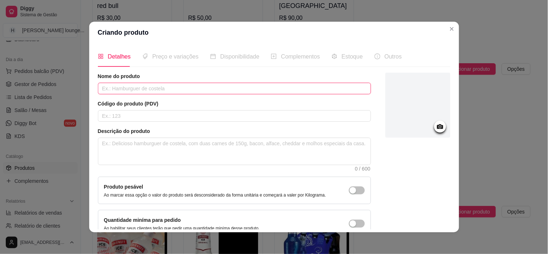
click at [232, 89] on input "text" at bounding box center [234, 89] width 273 height 12
type input "Carvao"
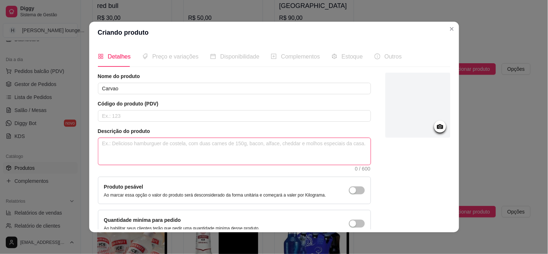
click at [273, 156] on textarea at bounding box center [234, 151] width 272 height 27
type textarea "c"
type textarea "ca"
type textarea "car"
type textarea "carv"
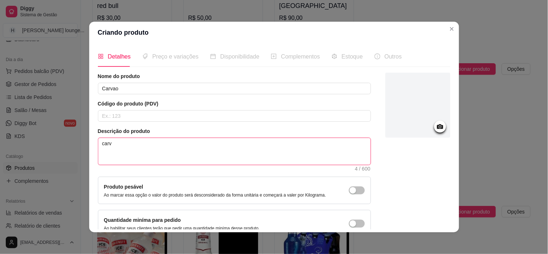
type textarea "carva"
type textarea "carvao"
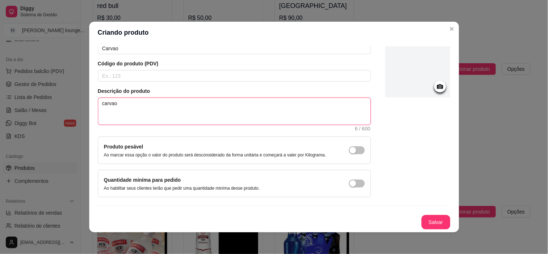
type textarea "carvao"
click at [426, 221] on button "Salvar" at bounding box center [436, 222] width 29 height 14
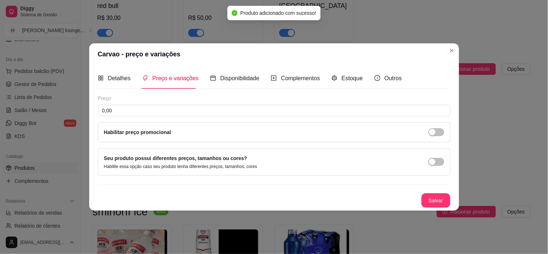
scroll to position [0, 0]
click at [231, 111] on input "0,00" at bounding box center [274, 111] width 353 height 12
type input "1,00"
click at [438, 200] on button "Salvar" at bounding box center [436, 200] width 29 height 14
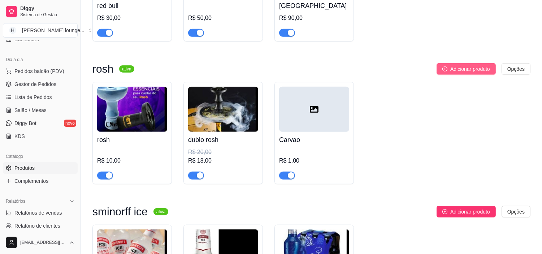
click at [469, 72] on span "Adicionar produto" at bounding box center [471, 69] width 40 height 8
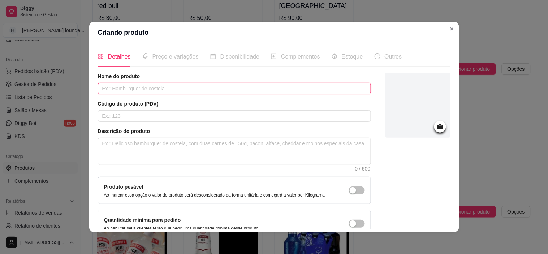
click at [238, 86] on input "text" at bounding box center [234, 89] width 273 height 12
type input "Papel Aluminio"
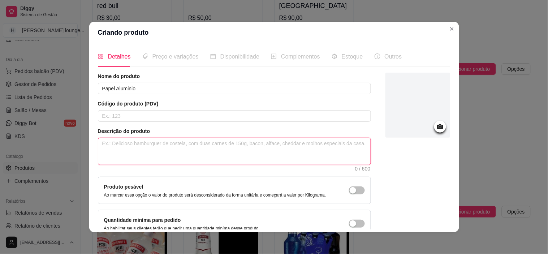
click at [309, 158] on textarea at bounding box center [234, 151] width 272 height 27
type textarea "al"
type textarea "alu"
type textarea "alui"
type textarea "alu"
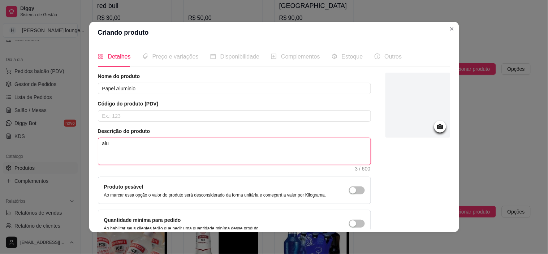
type textarea "alum"
type textarea "alumi"
type textarea "alumin"
type textarea "alumini"
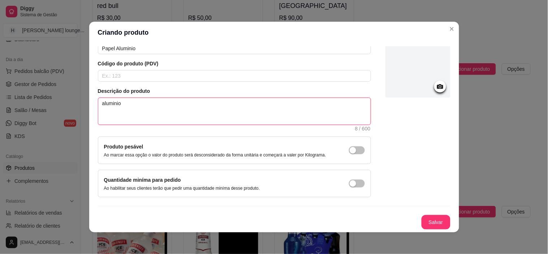
type textarea "aluminio"
click at [425, 217] on button "Salvar" at bounding box center [436, 222] width 29 height 14
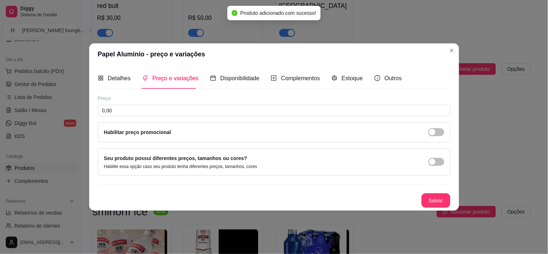
scroll to position [0, 0]
click at [360, 114] on input "0,00" at bounding box center [274, 111] width 353 height 12
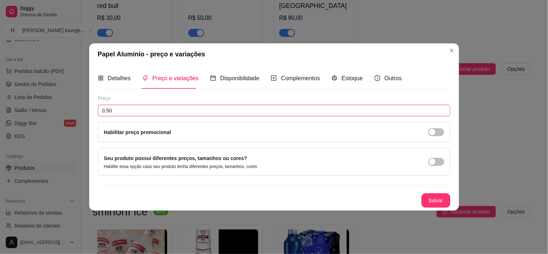
type input "0,50"
click at [434, 196] on button "Salvar" at bounding box center [436, 200] width 29 height 14
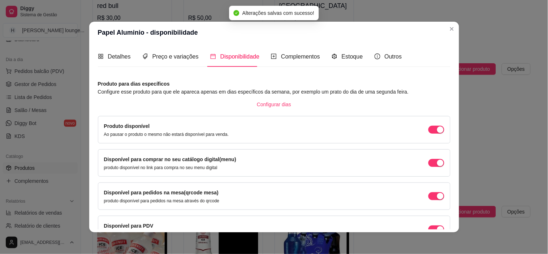
click at [447, 32] on button "Close" at bounding box center [452, 29] width 12 height 12
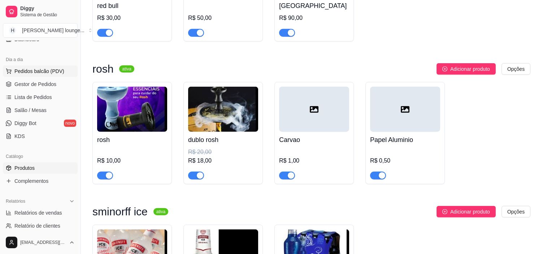
click at [52, 73] on span "Pedidos balcão (PDV)" at bounding box center [39, 71] width 50 height 7
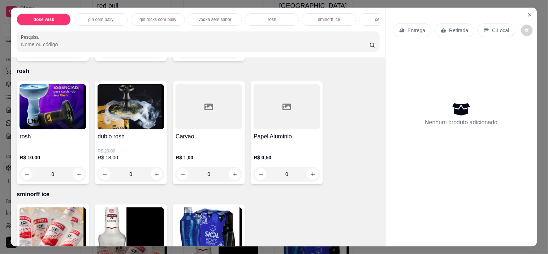
scroll to position [1390, 0]
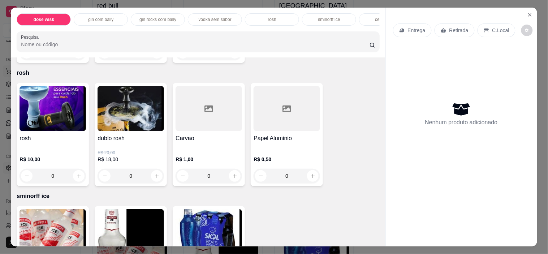
click at [236, 178] on button "increase-product-quantity" at bounding box center [235, 176] width 12 height 12
click at [232, 178] on icon "increase-product-quantity" at bounding box center [234, 175] width 5 height 5
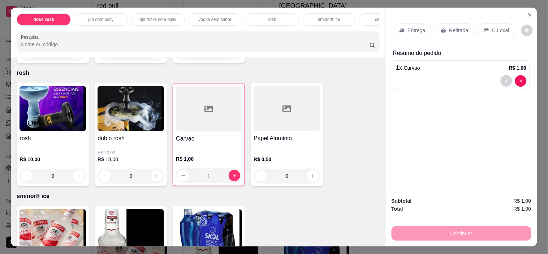
click at [233, 178] on icon "increase-product-quantity" at bounding box center [235, 176] width 4 height 4
click at [232, 177] on icon "increase-product-quantity" at bounding box center [234, 175] width 5 height 5
click at [233, 178] on icon "increase-product-quantity" at bounding box center [235, 176] width 4 height 4
click at [232, 178] on icon "increase-product-quantity" at bounding box center [234, 175] width 5 height 5
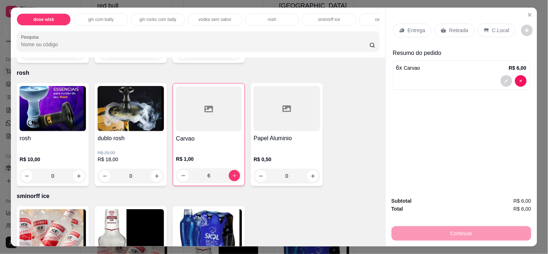
click at [232, 178] on icon "increase-product-quantity" at bounding box center [234, 175] width 5 height 5
click at [233, 177] on icon "increase-product-quantity" at bounding box center [235, 176] width 4 height 4
click at [232, 178] on icon "increase-product-quantity" at bounding box center [234, 175] width 5 height 5
click at [233, 178] on icon "increase-product-quantity" at bounding box center [234, 175] width 5 height 5
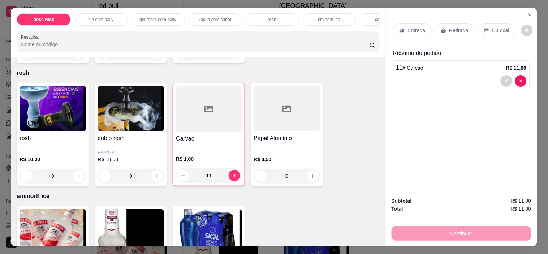
click at [232, 178] on icon "increase-product-quantity" at bounding box center [234, 175] width 5 height 5
click at [233, 178] on icon "increase-product-quantity" at bounding box center [235, 176] width 4 height 4
click at [232, 178] on icon "increase-product-quantity" at bounding box center [234, 175] width 5 height 5
click at [233, 178] on icon "increase-product-quantity" at bounding box center [235, 176] width 4 height 4
click at [233, 177] on icon "increase-product-quantity" at bounding box center [235, 176] width 4 height 4
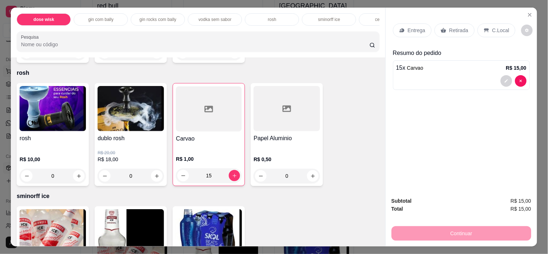
type input "16"
click at [310, 178] on icon "increase-product-quantity" at bounding box center [312, 175] width 5 height 5
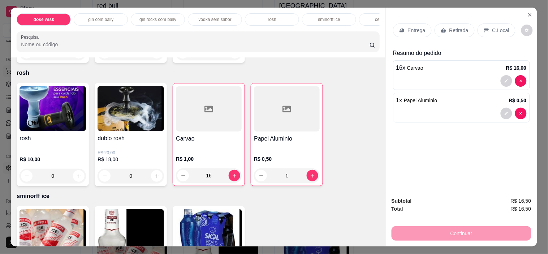
click at [311, 178] on icon "increase-product-quantity" at bounding box center [313, 176] width 4 height 4
click at [311, 178] on icon "increase-product-quantity" at bounding box center [312, 175] width 5 height 5
click at [310, 178] on icon "increase-product-quantity" at bounding box center [312, 175] width 5 height 5
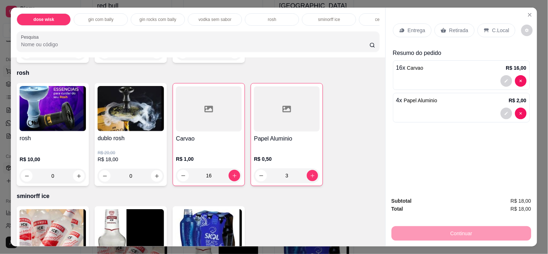
click at [310, 178] on icon "increase-product-quantity" at bounding box center [312, 175] width 5 height 5
click at [259, 176] on icon "decrease-product-quantity" at bounding box center [261, 176] width 4 height 0
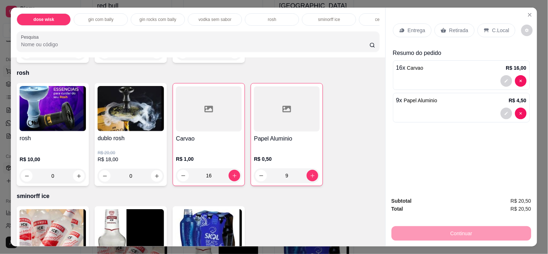
click at [259, 176] on icon "decrease-product-quantity" at bounding box center [261, 176] width 4 height 0
type input "8"
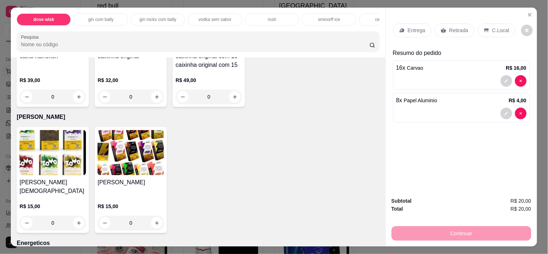
scroll to position [2168, 0]
click at [154, 220] on icon "increase-product-quantity" at bounding box center [156, 222] width 5 height 5
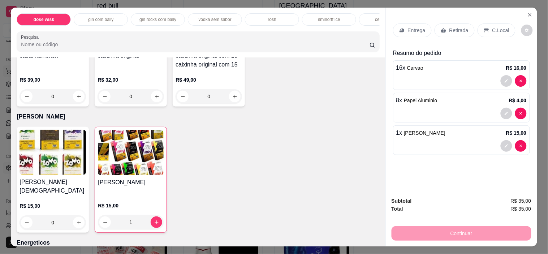
click at [154, 220] on icon "increase-product-quantity" at bounding box center [156, 222] width 5 height 5
type input "2"
click at [492, 29] on p "C.Local" at bounding box center [500, 30] width 17 height 7
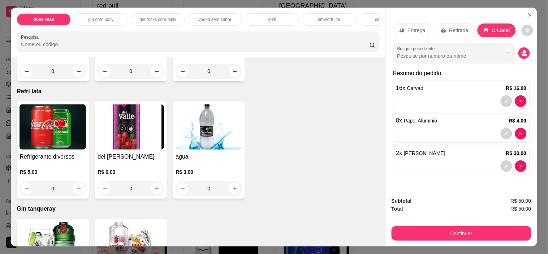
scroll to position [2544, 0]
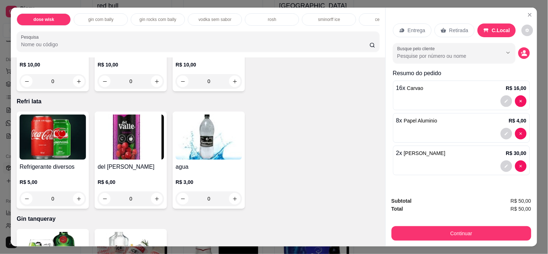
click at [76, 196] on icon "increase-product-quantity" at bounding box center [78, 198] width 5 height 5
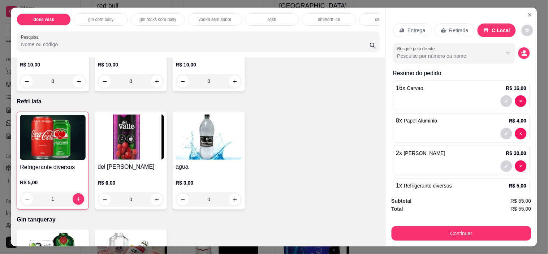
click at [77, 197] on icon "increase-product-quantity" at bounding box center [79, 199] width 4 height 4
type input "3"
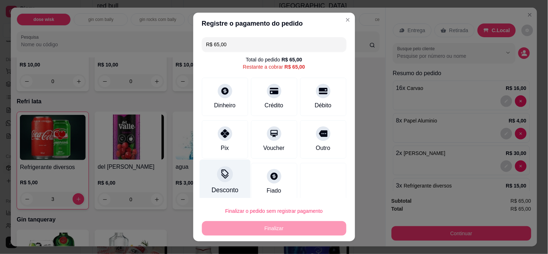
click at [230, 181] on div "Desconto" at bounding box center [224, 181] width 51 height 42
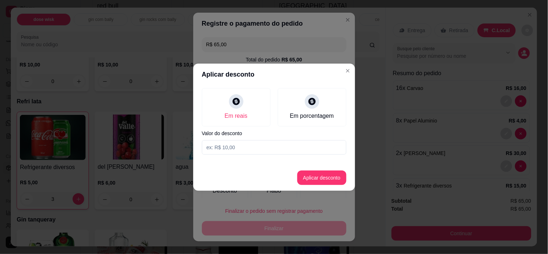
click at [240, 149] on input at bounding box center [274, 147] width 145 height 14
type input "1,00"
click at [322, 178] on button "Aplicar desconto" at bounding box center [321, 178] width 49 height 14
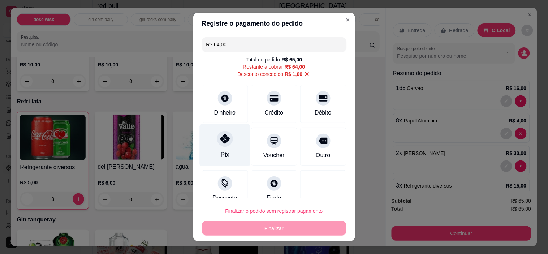
click at [221, 149] on div "Pix" at bounding box center [224, 145] width 51 height 42
type input "R$ 0,00"
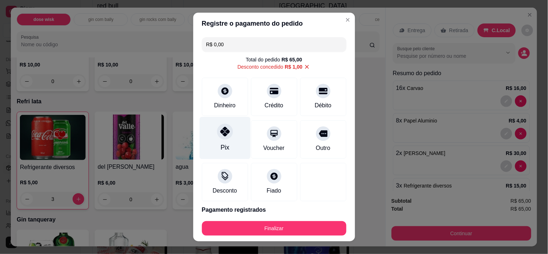
click at [291, 232] on button "Finalizar" at bounding box center [274, 228] width 145 height 14
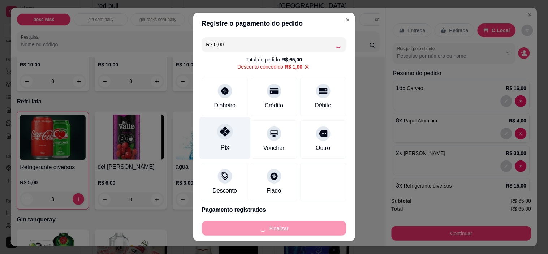
type input "0"
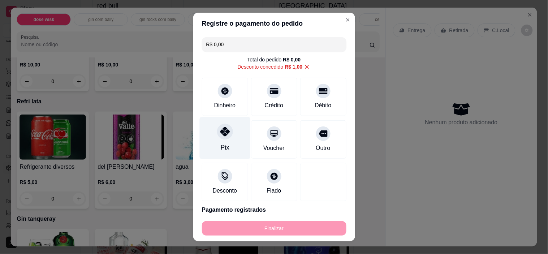
type input "-R$ 65,00"
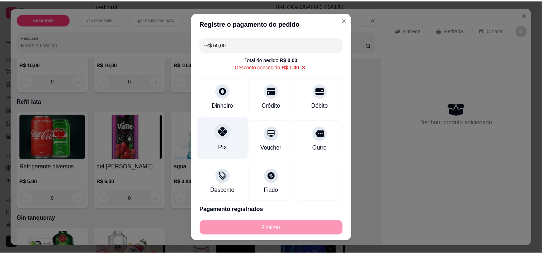
scroll to position [2544, 0]
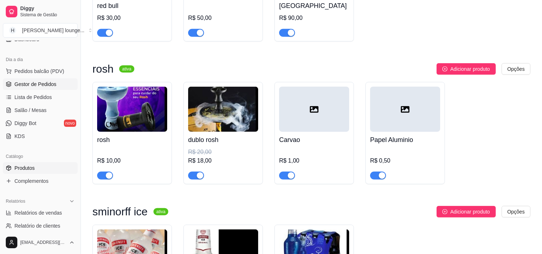
click at [44, 85] on span "Gestor de Pedidos" at bounding box center [35, 84] width 42 height 7
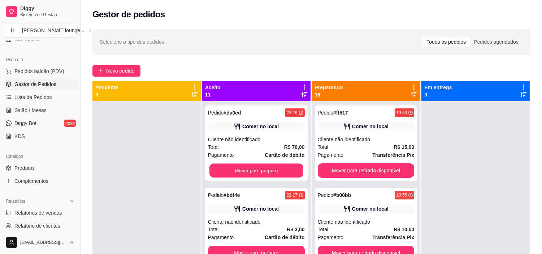
click at [275, 174] on button "Mover para preparo" at bounding box center [257, 171] width 94 height 14
click at [276, 172] on button "Mover para preparo" at bounding box center [256, 170] width 97 height 14
click at [275, 174] on button "Mover para preparo" at bounding box center [257, 171] width 94 height 14
click at [276, 175] on button "Mover para preparo" at bounding box center [256, 170] width 97 height 14
click at [276, 174] on button "Mover para preparo" at bounding box center [256, 170] width 97 height 14
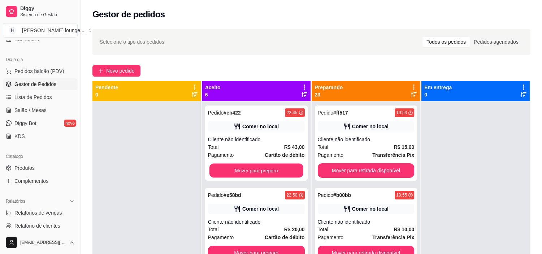
click at [270, 171] on button "Mover para preparo" at bounding box center [257, 171] width 94 height 14
click at [279, 172] on button "Mover para preparo" at bounding box center [256, 170] width 97 height 14
click at [272, 172] on button "Mover para preparo" at bounding box center [257, 171] width 94 height 14
click at [272, 175] on button "Mover para preparo" at bounding box center [256, 170] width 97 height 14
click at [280, 177] on button "Mover para preparo" at bounding box center [256, 170] width 97 height 14
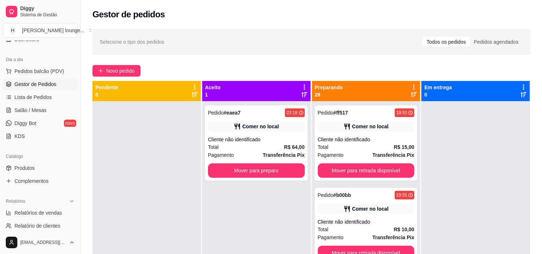
click at [276, 175] on button "Mover para preparo" at bounding box center [256, 170] width 97 height 14
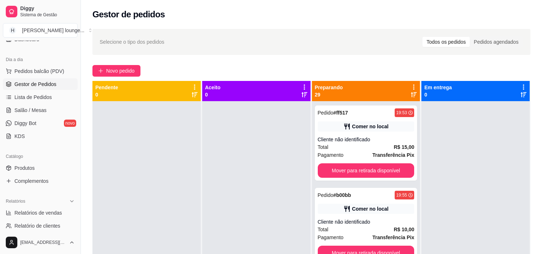
click at [383, 171] on button "Mover para retirada disponível" at bounding box center [366, 170] width 97 height 14
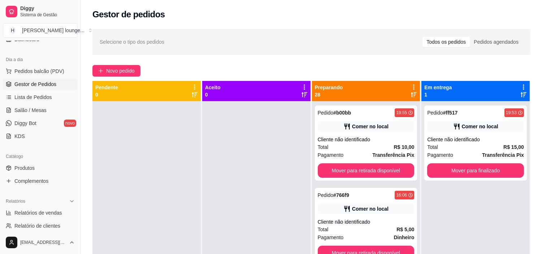
click at [383, 176] on button "Mover para retirada disponível" at bounding box center [366, 170] width 97 height 14
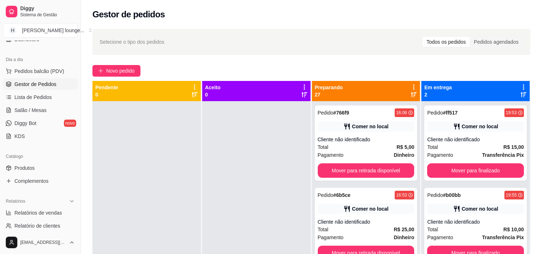
click at [382, 175] on button "Mover para retirada disponível" at bounding box center [366, 170] width 97 height 14
click at [384, 171] on button "Mover para retirada disponível" at bounding box center [366, 170] width 97 height 14
click at [386, 176] on button "Mover para retirada disponível" at bounding box center [366, 170] width 97 height 14
click at [385, 173] on button "Mover para retirada disponível" at bounding box center [366, 170] width 97 height 14
click at [387, 169] on button "Mover para retirada disponível" at bounding box center [366, 171] width 94 height 14
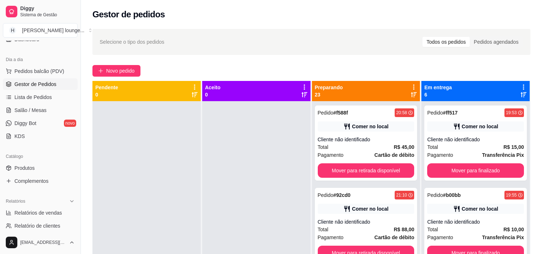
click at [385, 172] on button "Mover para retirada disponível" at bounding box center [366, 170] width 97 height 14
click at [382, 172] on button "Mover para retirada disponível" at bounding box center [366, 170] width 97 height 14
click at [386, 164] on button "Mover para retirada disponível" at bounding box center [366, 170] width 97 height 14
click at [383, 171] on button "Mover para retirada disponível" at bounding box center [366, 171] width 94 height 14
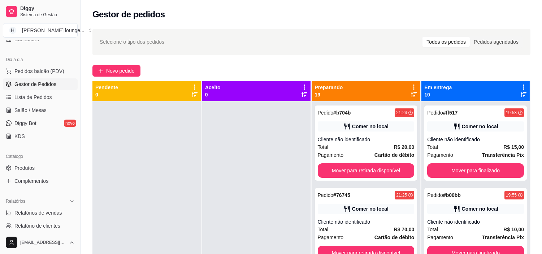
click at [382, 172] on button "Mover para retirada disponível" at bounding box center [366, 170] width 97 height 14
click at [379, 167] on button "Mover para retirada disponível" at bounding box center [366, 170] width 97 height 14
click at [380, 172] on button "Mover para retirada disponível" at bounding box center [366, 170] width 97 height 14
click at [392, 172] on button "Mover para retirada disponível" at bounding box center [366, 170] width 97 height 14
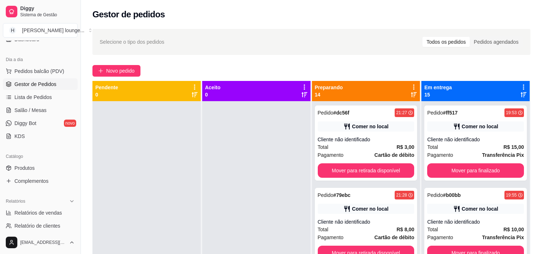
click at [386, 171] on button "Mover para retirada disponível" at bounding box center [366, 170] width 97 height 14
click at [391, 173] on button "Mover para retirada disponível" at bounding box center [366, 171] width 94 height 14
click at [388, 173] on button "Mover para retirada disponível" at bounding box center [366, 171] width 94 height 14
click at [388, 172] on button "Mover para retirada disponível" at bounding box center [366, 171] width 94 height 14
click at [384, 170] on button "Mover para retirada disponível" at bounding box center [366, 171] width 94 height 14
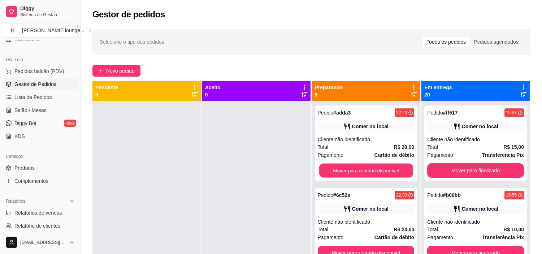
click at [384, 173] on button "Mover para retirada disponível" at bounding box center [366, 171] width 94 height 14
click at [384, 171] on button "Mover para retirada disponível" at bounding box center [366, 171] width 94 height 14
click at [385, 173] on button "Mover para retirada disponível" at bounding box center [366, 170] width 97 height 14
click at [386, 171] on button "Mover para retirada disponível" at bounding box center [366, 170] width 97 height 14
click at [387, 172] on button "Mover para retirada disponível" at bounding box center [366, 171] width 94 height 14
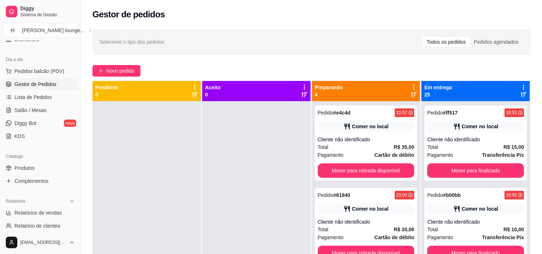
click at [386, 171] on button "Mover para retirada disponível" at bounding box center [366, 170] width 97 height 14
click at [388, 172] on button "Mover para retirada disponível" at bounding box center [366, 171] width 94 height 14
click at [389, 172] on button "Mover para retirada disponível" at bounding box center [366, 170] width 97 height 14
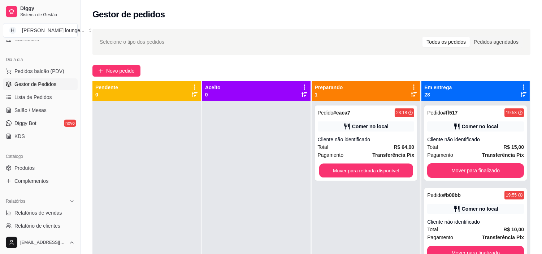
click at [389, 173] on button "Mover para retirada disponível" at bounding box center [366, 171] width 94 height 14
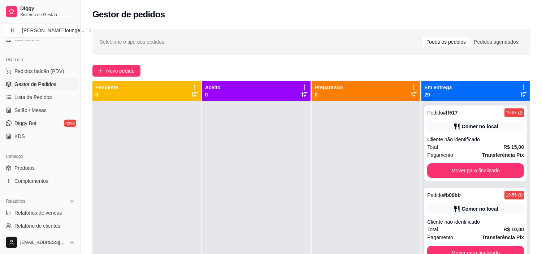
click at [479, 171] on button "Mover para finalizado" at bounding box center [475, 170] width 97 height 14
click at [492, 172] on button "Mover para finalizado" at bounding box center [475, 170] width 97 height 14
click at [494, 172] on button "Mover para finalizado" at bounding box center [475, 170] width 97 height 14
click at [492, 171] on button "Mover para finalizado" at bounding box center [475, 170] width 97 height 14
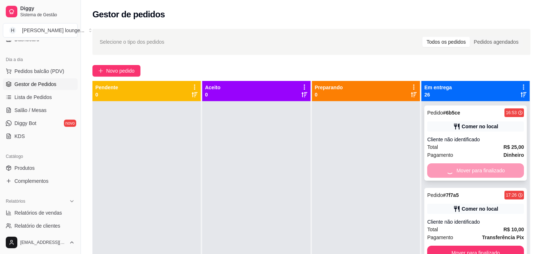
click at [496, 175] on div "Mover para finalizado" at bounding box center [475, 170] width 97 height 14
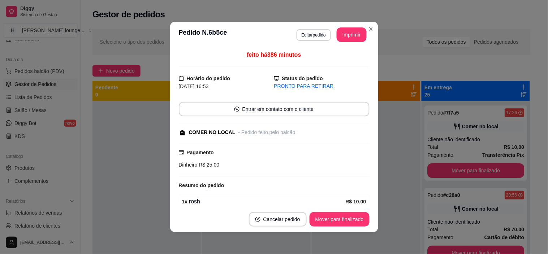
click at [370, 24] on button "Close" at bounding box center [371, 29] width 12 height 12
click at [367, 29] on div "Selecione o tipo dos pedidos Todos os pedidos Pedidos agendados" at bounding box center [311, 42] width 438 height 26
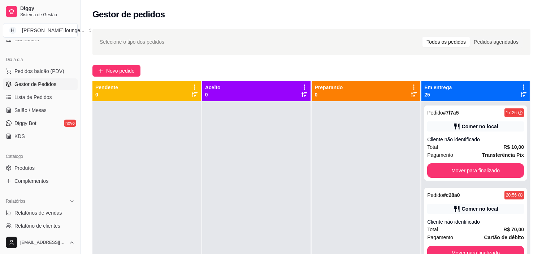
click at [495, 170] on button "Mover para finalizado" at bounding box center [475, 170] width 97 height 14
click at [486, 170] on button "Mover para finalizado" at bounding box center [475, 170] width 97 height 14
click at [488, 168] on button "Mover para finalizado" at bounding box center [475, 170] width 97 height 14
click at [491, 167] on button "Mover para finalizado" at bounding box center [475, 170] width 97 height 14
click at [490, 169] on button "Mover para finalizado" at bounding box center [475, 170] width 97 height 14
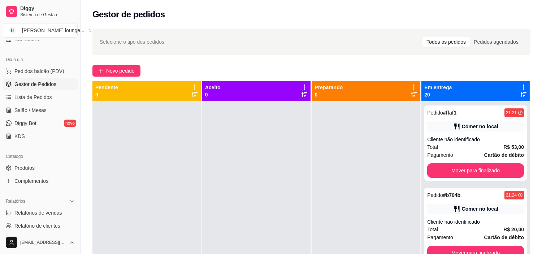
click at [496, 170] on button "Mover para finalizado" at bounding box center [475, 170] width 97 height 14
click at [498, 165] on button "Mover para finalizado" at bounding box center [476, 171] width 94 height 14
click at [496, 168] on button "Mover para finalizado" at bounding box center [475, 170] width 97 height 14
click at [492, 165] on button "Mover para finalizado" at bounding box center [476, 171] width 94 height 14
click at [495, 168] on button "Mover para finalizado" at bounding box center [475, 170] width 97 height 14
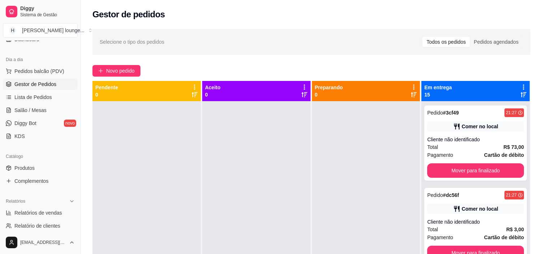
click at [494, 169] on button "Mover para finalizado" at bounding box center [475, 170] width 97 height 14
click at [493, 167] on button "Mover para finalizado" at bounding box center [475, 170] width 97 height 14
click at [482, 167] on button "Mover para finalizado" at bounding box center [475, 170] width 97 height 14
click at [485, 170] on button "Mover para finalizado" at bounding box center [476, 171] width 94 height 14
click at [499, 172] on button "Mover para finalizado" at bounding box center [475, 170] width 97 height 14
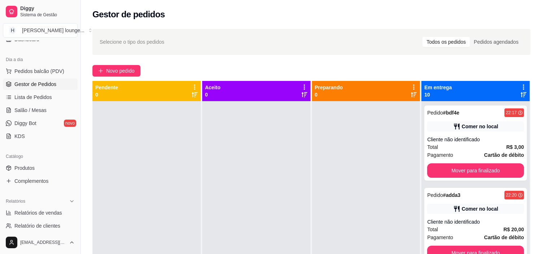
click at [498, 169] on button "Mover para finalizado" at bounding box center [475, 170] width 97 height 14
click at [501, 172] on div "Mover para finalizado" at bounding box center [475, 170] width 97 height 14
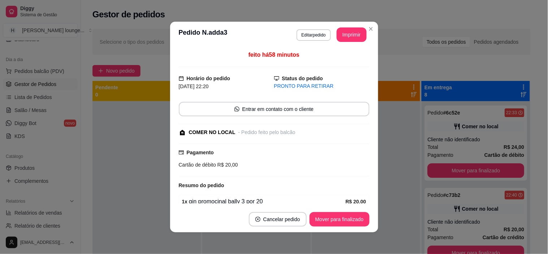
click at [369, 26] on icon "Close" at bounding box center [371, 29] width 6 height 6
click at [367, 29] on div "Selecione o tipo dos pedidos Todos os pedidos Pedidos agendados" at bounding box center [311, 42] width 438 height 26
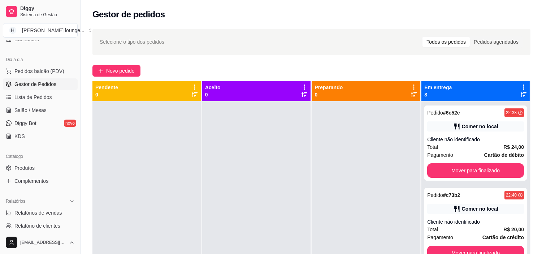
click at [478, 172] on button "Mover para finalizado" at bounding box center [475, 170] width 97 height 14
click at [489, 169] on div "Mover para finalizado" at bounding box center [475, 170] width 97 height 14
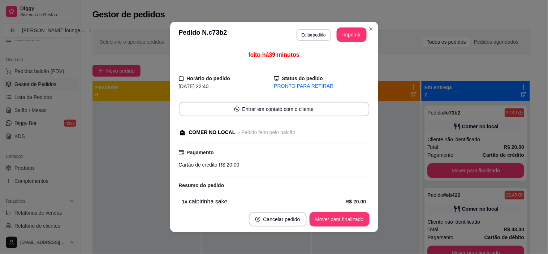
click at [366, 30] on div "Selecione o tipo dos pedidos Todos os pedidos Pedidos agendados" at bounding box center [311, 42] width 438 height 26
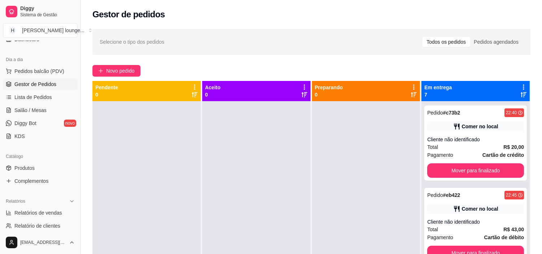
click at [475, 170] on button "Mover para finalizado" at bounding box center [475, 170] width 97 height 14
click at [487, 170] on button "Mover para finalizado" at bounding box center [476, 171] width 94 height 14
click at [486, 170] on button "Mover para finalizado" at bounding box center [475, 170] width 97 height 14
click at [491, 172] on button "Mover para finalizado" at bounding box center [476, 171] width 94 height 14
click at [486, 175] on button "Mover para finalizado" at bounding box center [476, 171] width 94 height 14
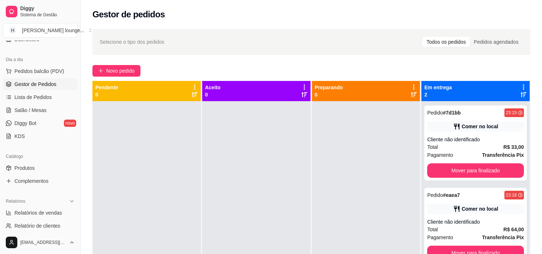
click at [496, 170] on button "Mover para finalizado" at bounding box center [475, 170] width 97 height 14
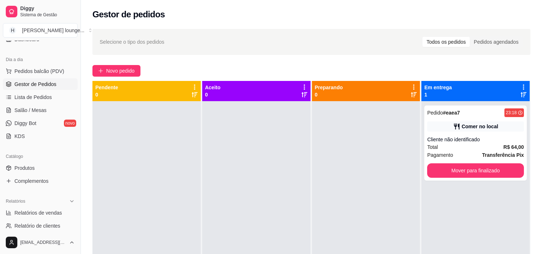
click at [503, 169] on button "Mover para finalizado" at bounding box center [475, 170] width 97 height 14
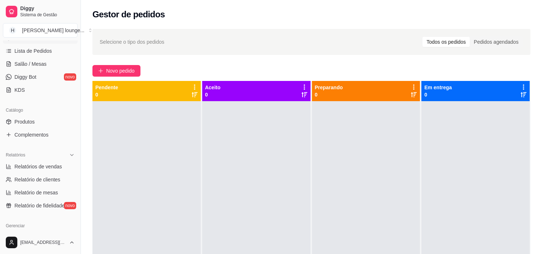
scroll to position [117, 0]
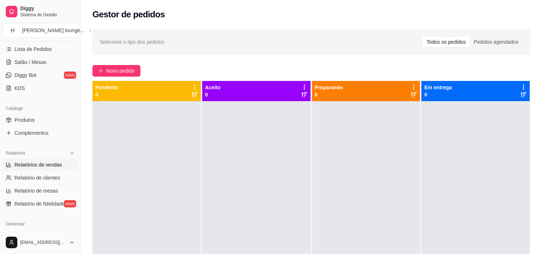
click at [48, 165] on span "Relatórios de vendas" at bounding box center [38, 164] width 48 height 7
select select "ALL"
select select "0"
